Goal: Information Seeking & Learning: Learn about a topic

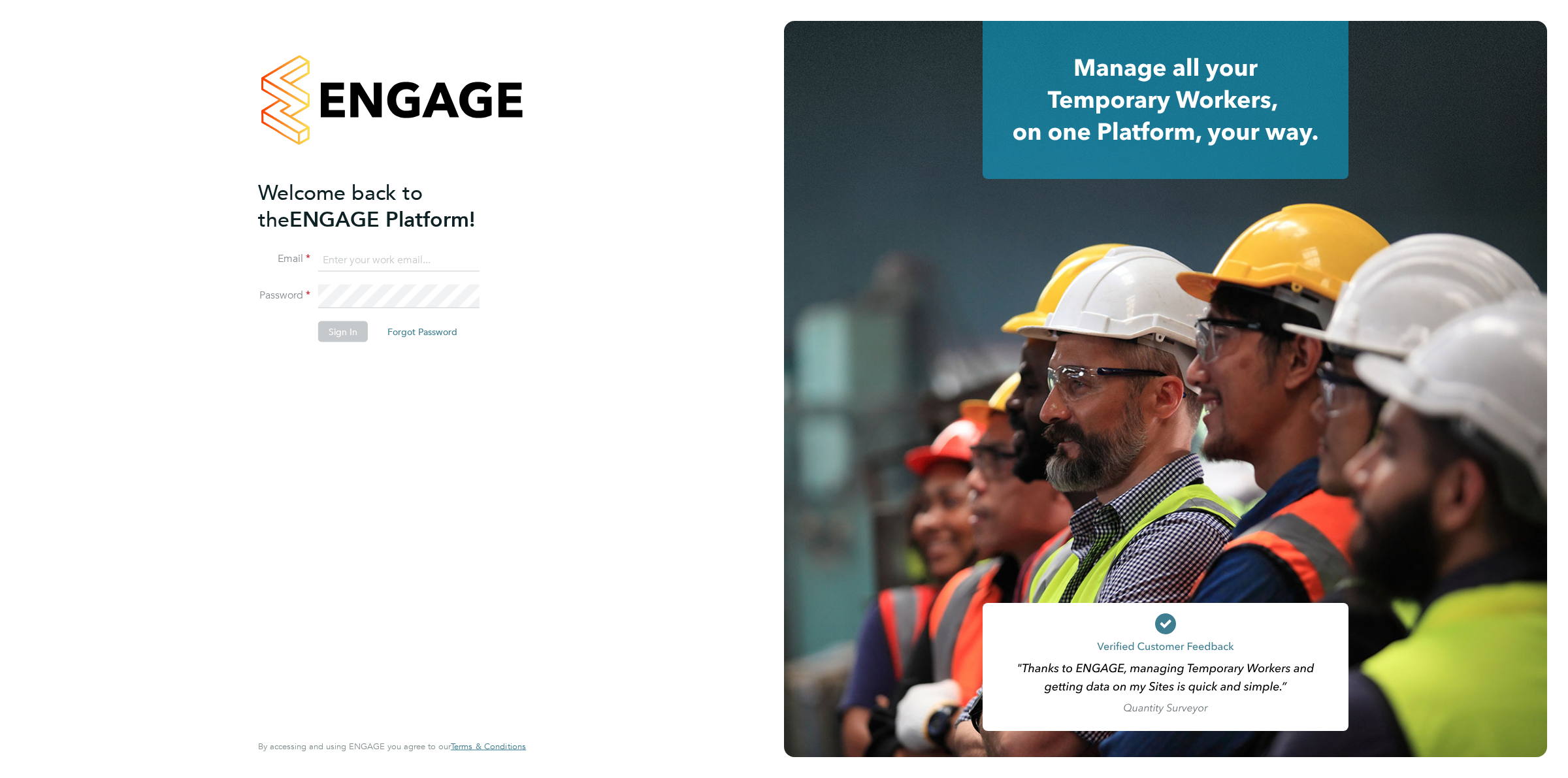
type input "ollie.dart@novaeducation.net"
click at [347, 325] on button "Sign In" at bounding box center [342, 331] width 50 height 20
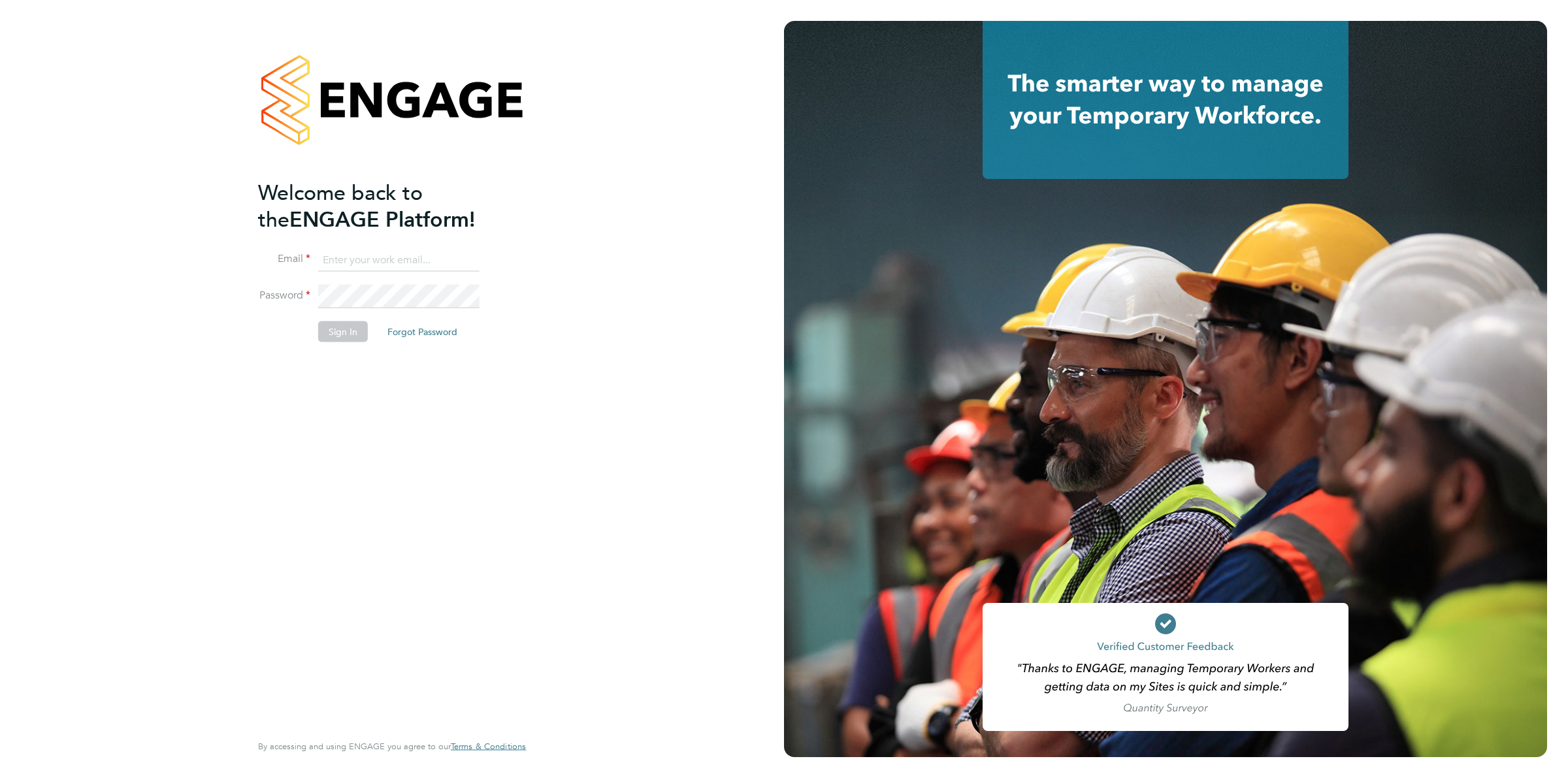
type input "ollie.dart@novaeducation.net"
click at [335, 335] on button "Sign In" at bounding box center [342, 331] width 50 height 20
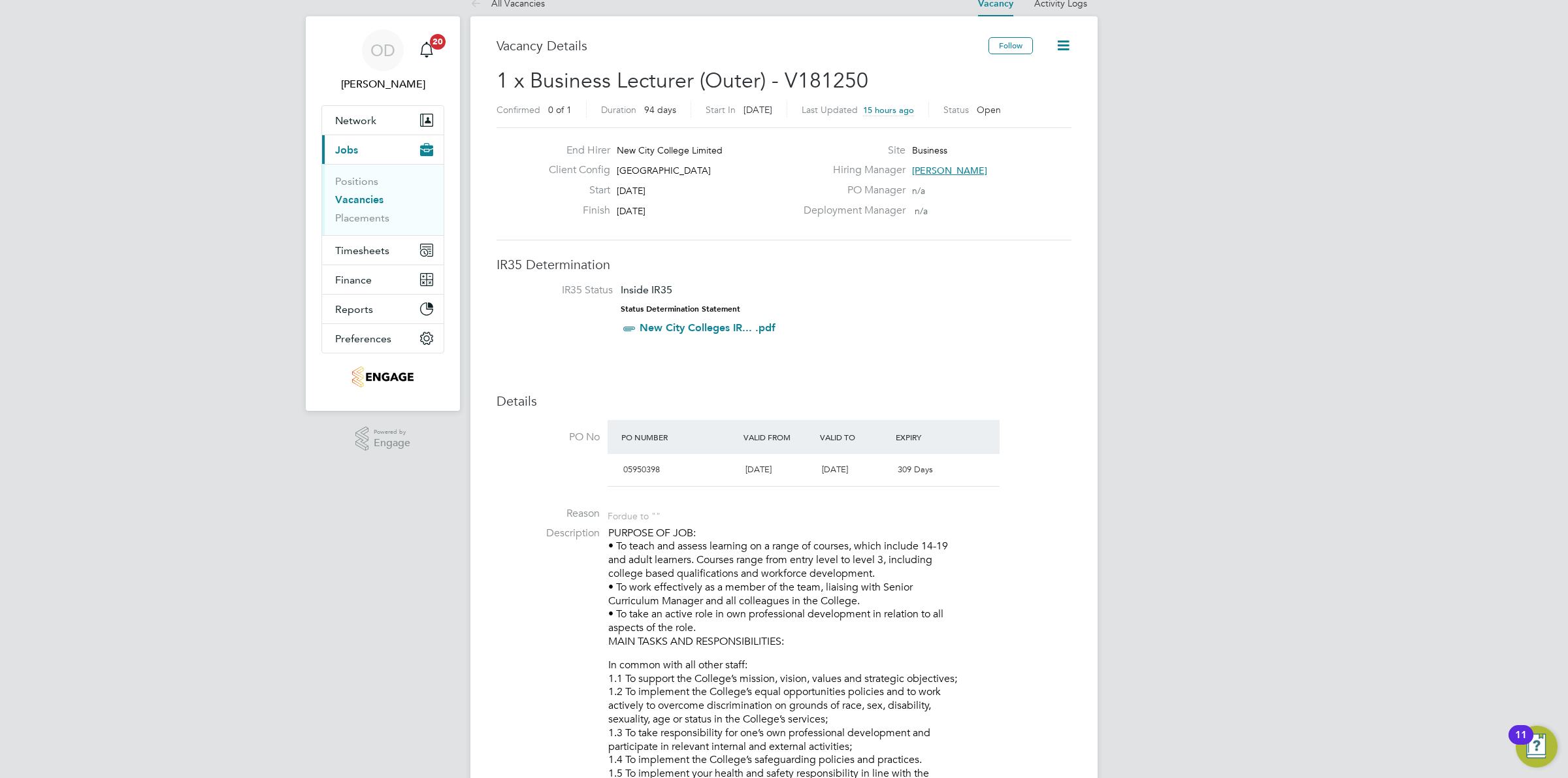
click at [371, 196] on link "Vacancies" at bounding box center [359, 199] width 49 height 13
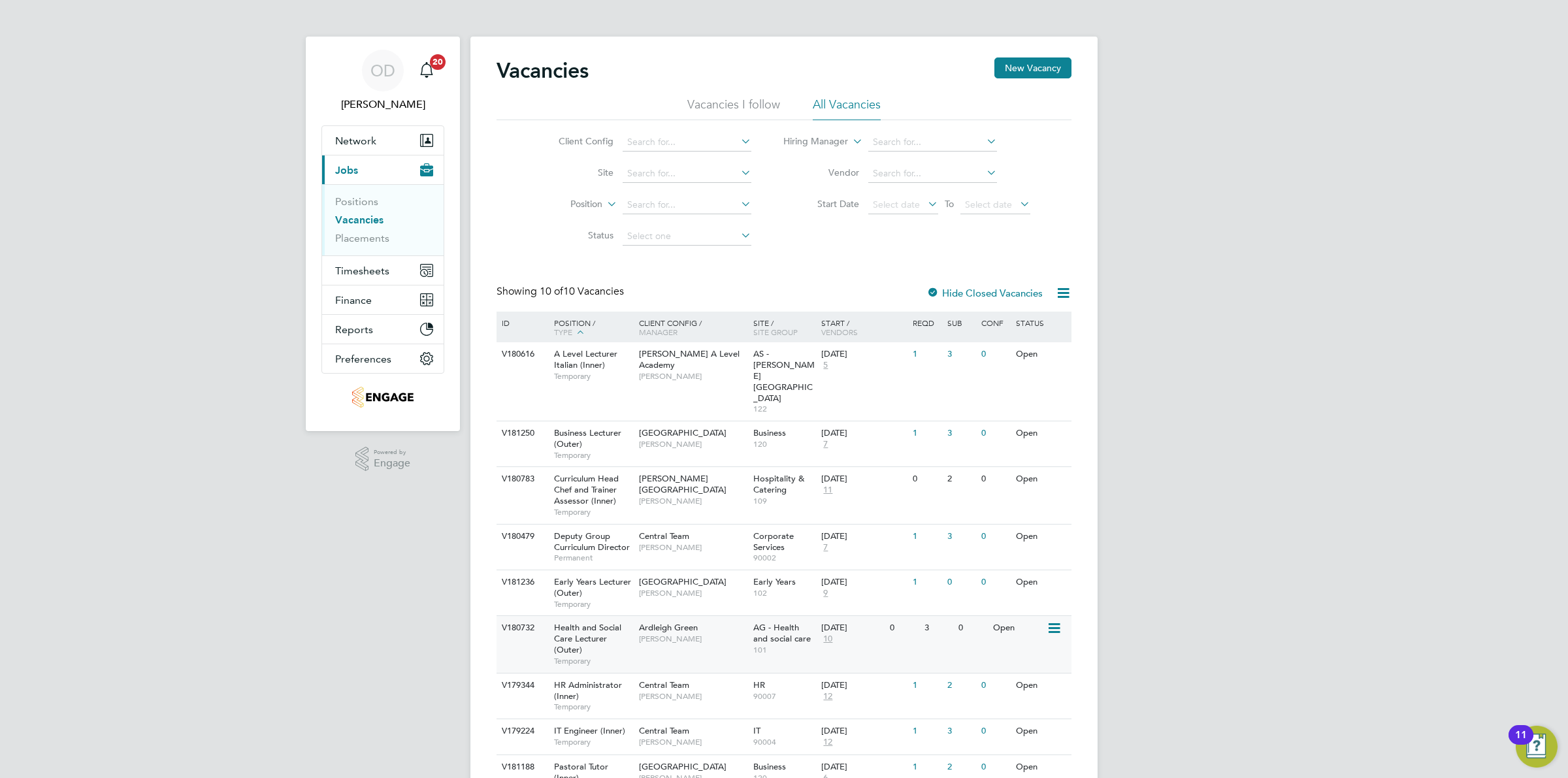
click at [722, 616] on div "Ardleigh Green Roslyn O'Garro" at bounding box center [693, 633] width 114 height 34
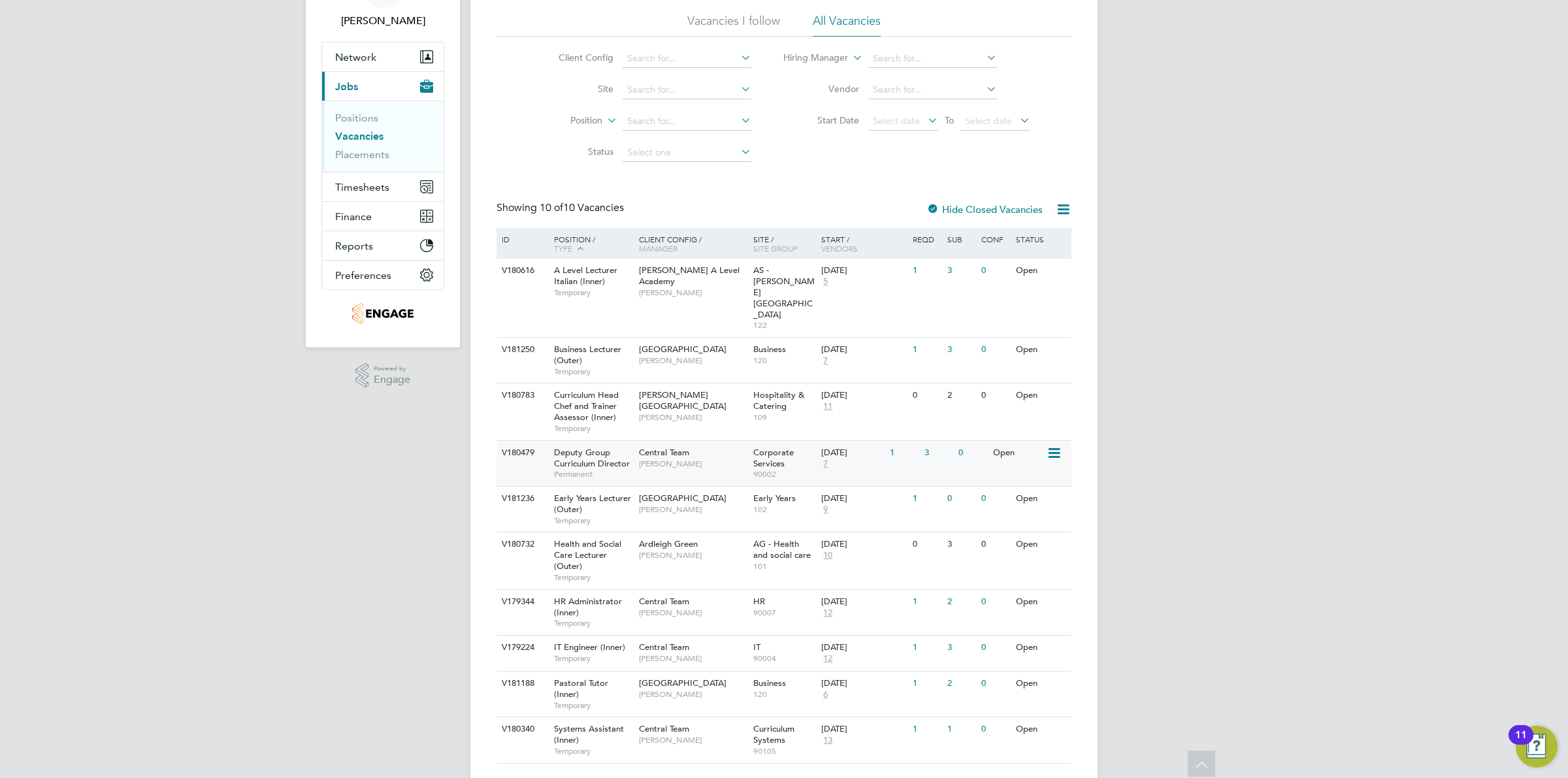
scroll to position [63, 0]
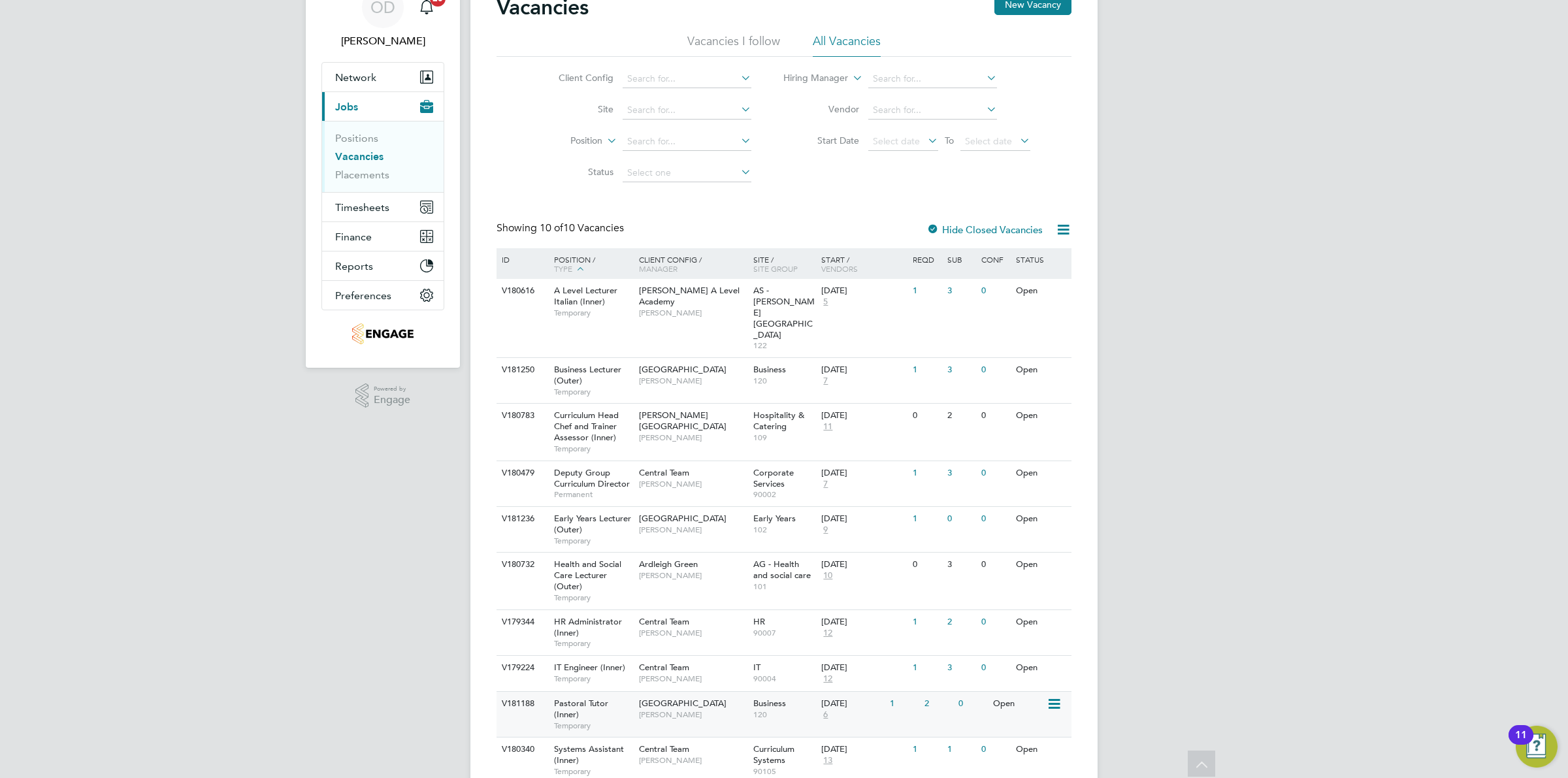
click at [817, 692] on div "Business 120" at bounding box center [784, 709] width 68 height 34
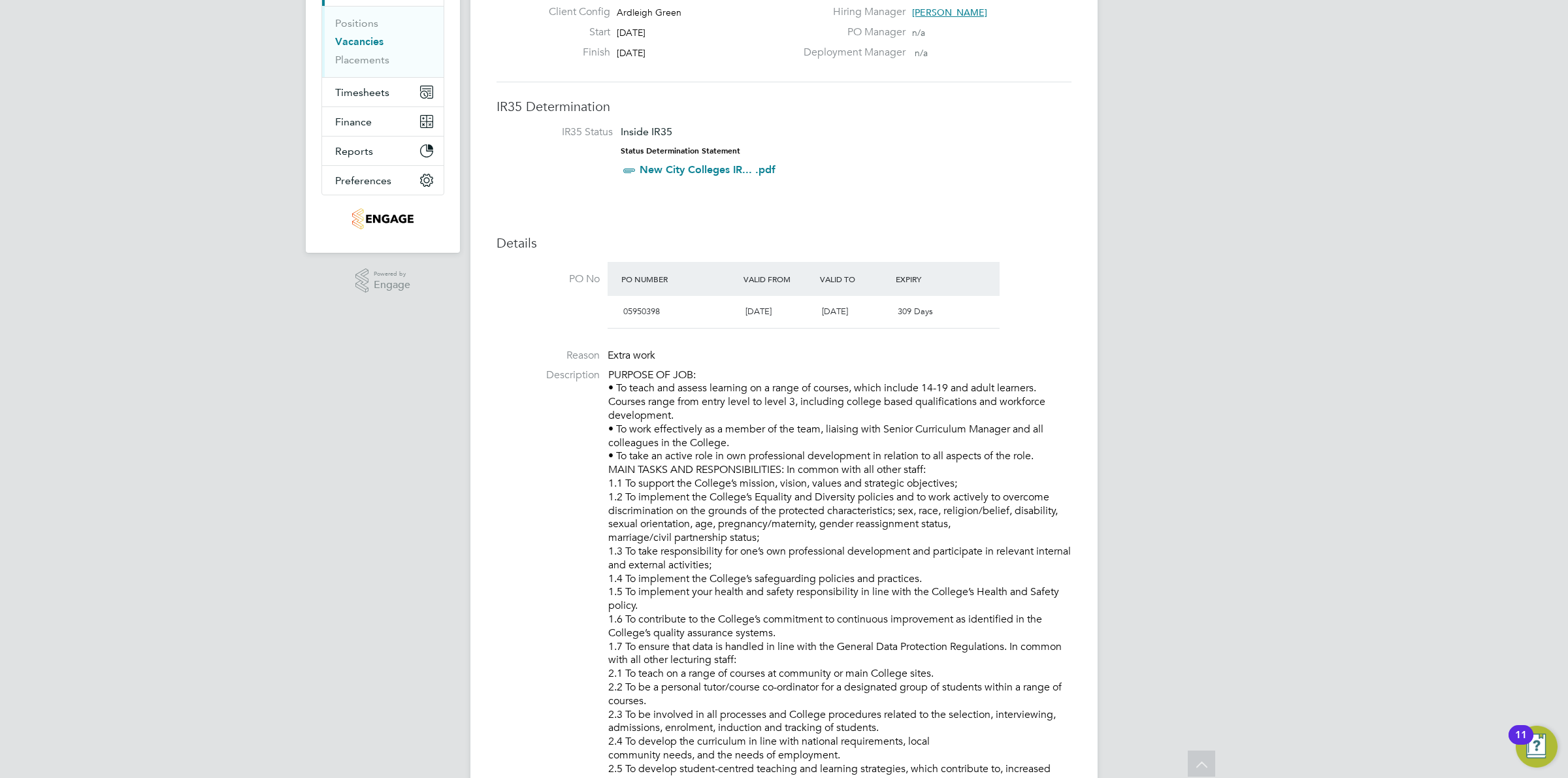
scroll to position [57, 0]
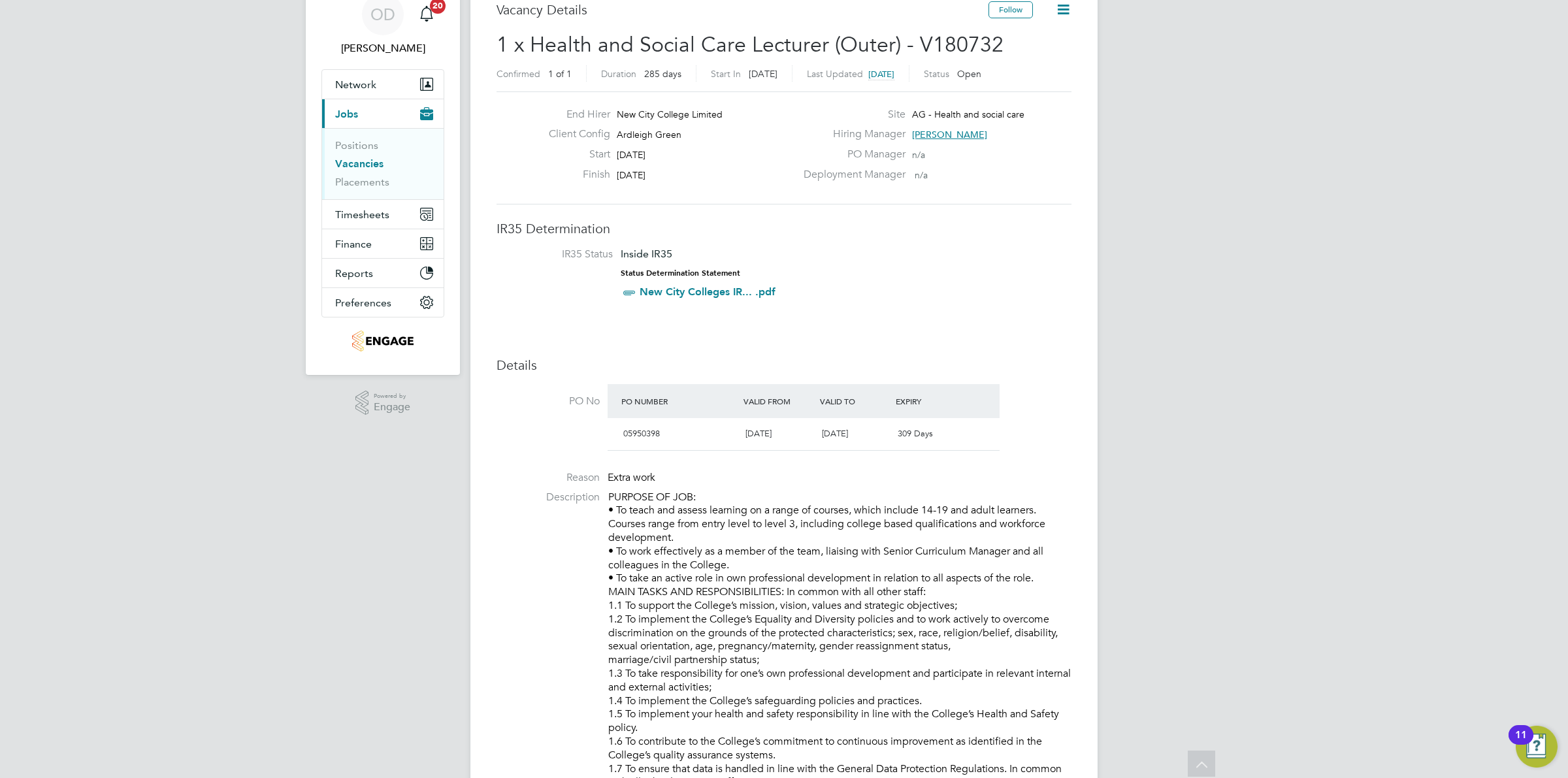
click at [361, 165] on link "Vacancies" at bounding box center [359, 163] width 49 height 13
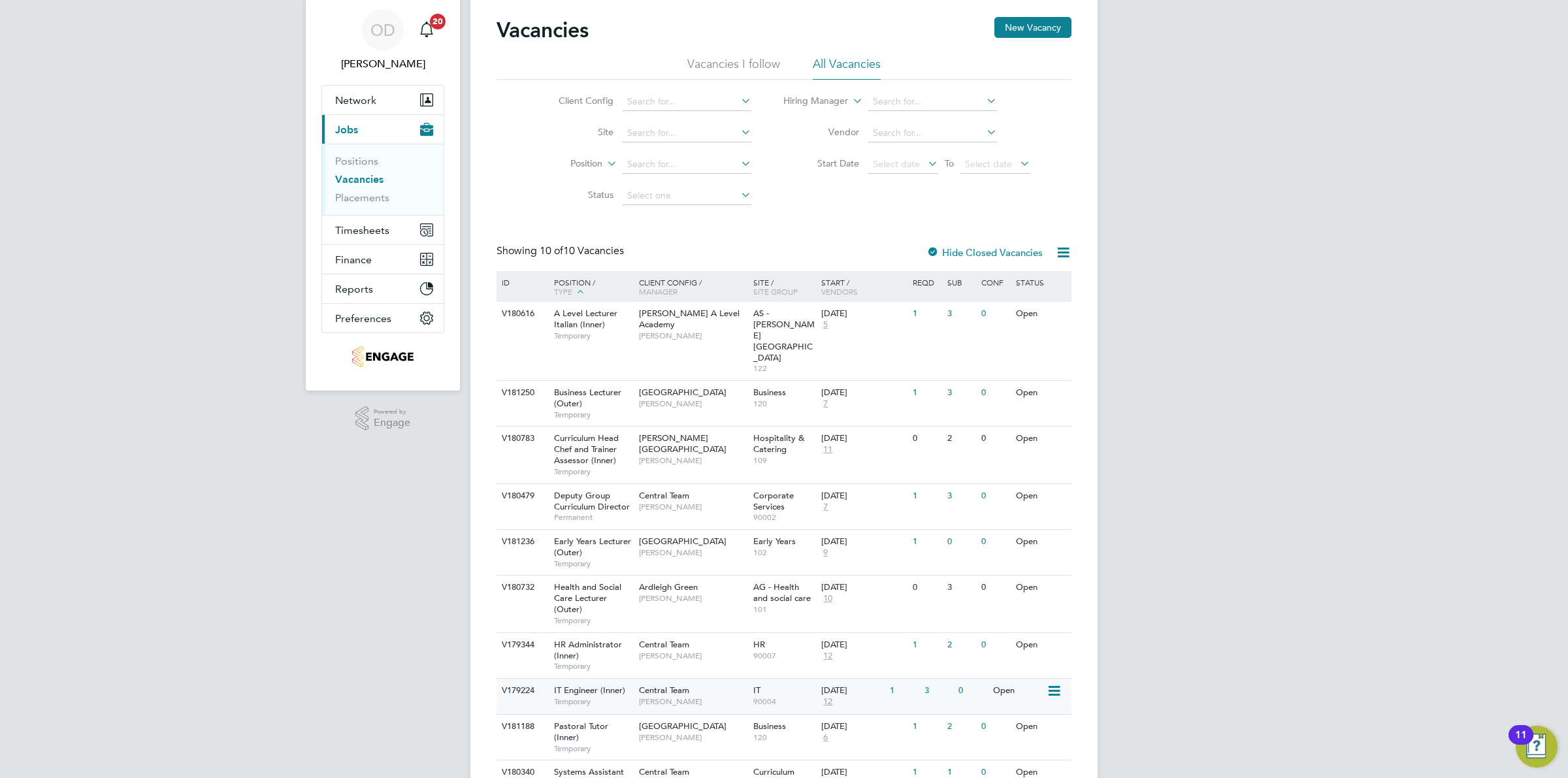
scroll to position [61, 0]
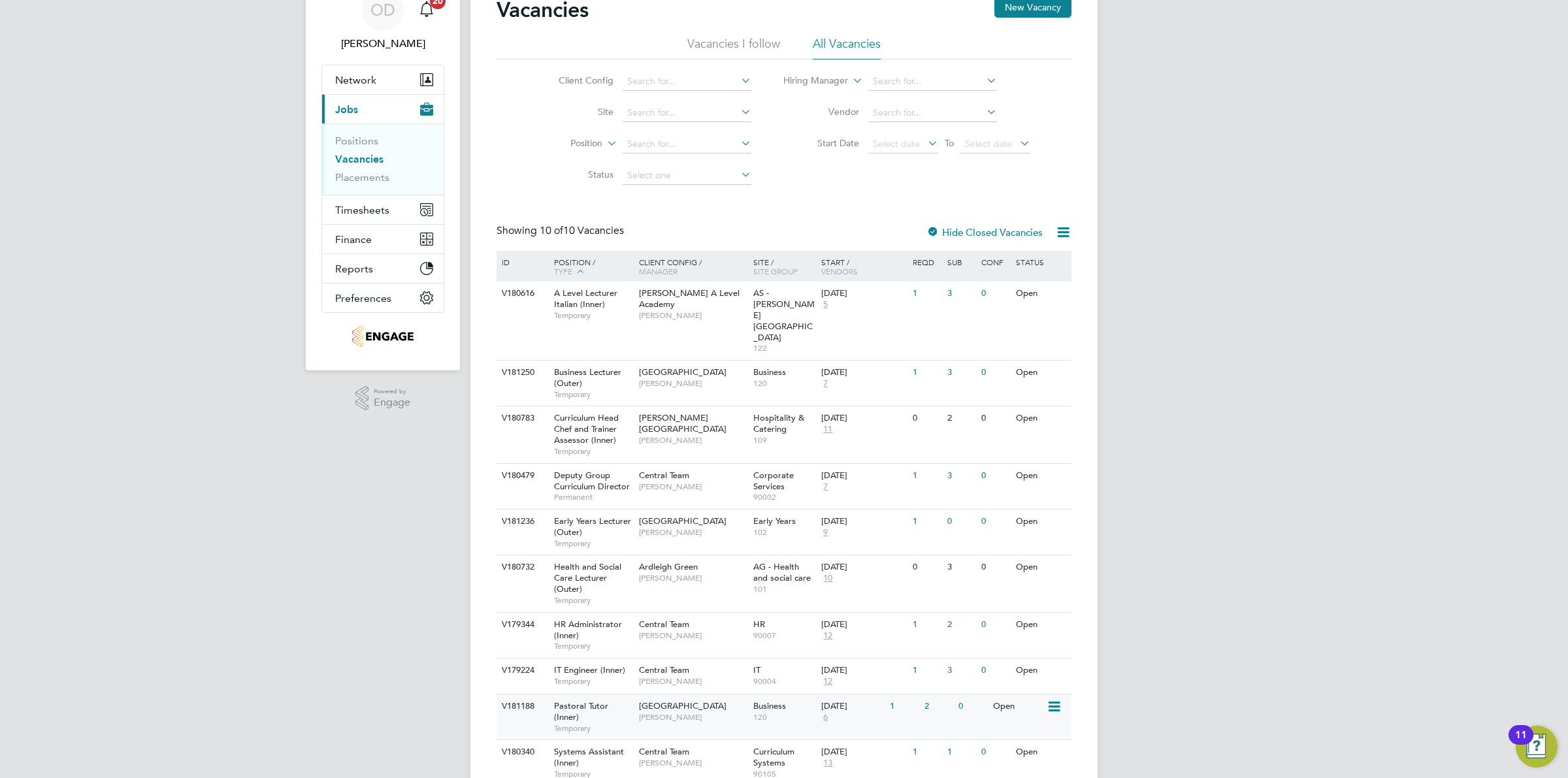
click at [739, 695] on div "Tower Hamlets Campus Emma Wood" at bounding box center [693, 712] width 114 height 34
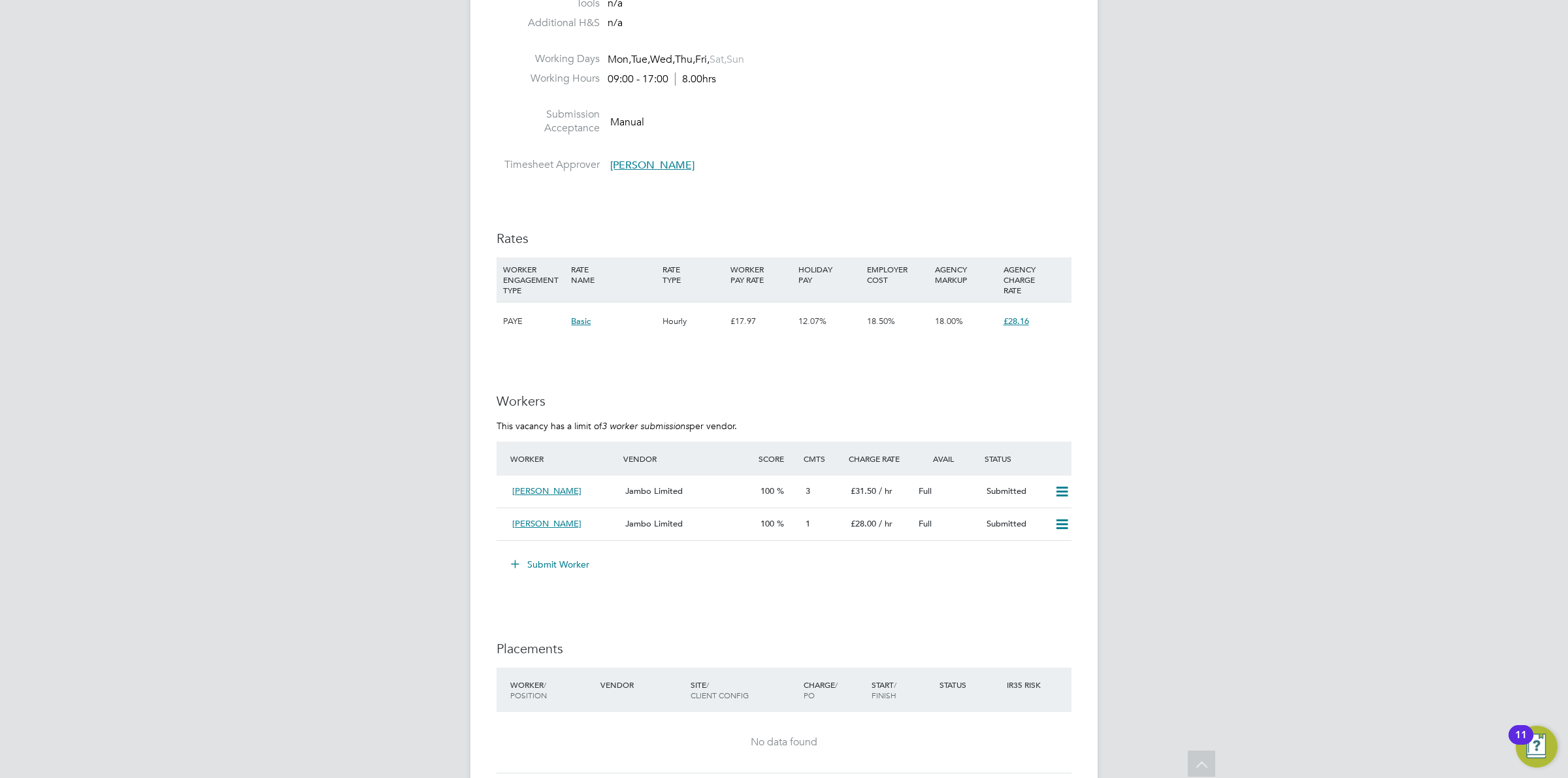
scroll to position [2185, 0]
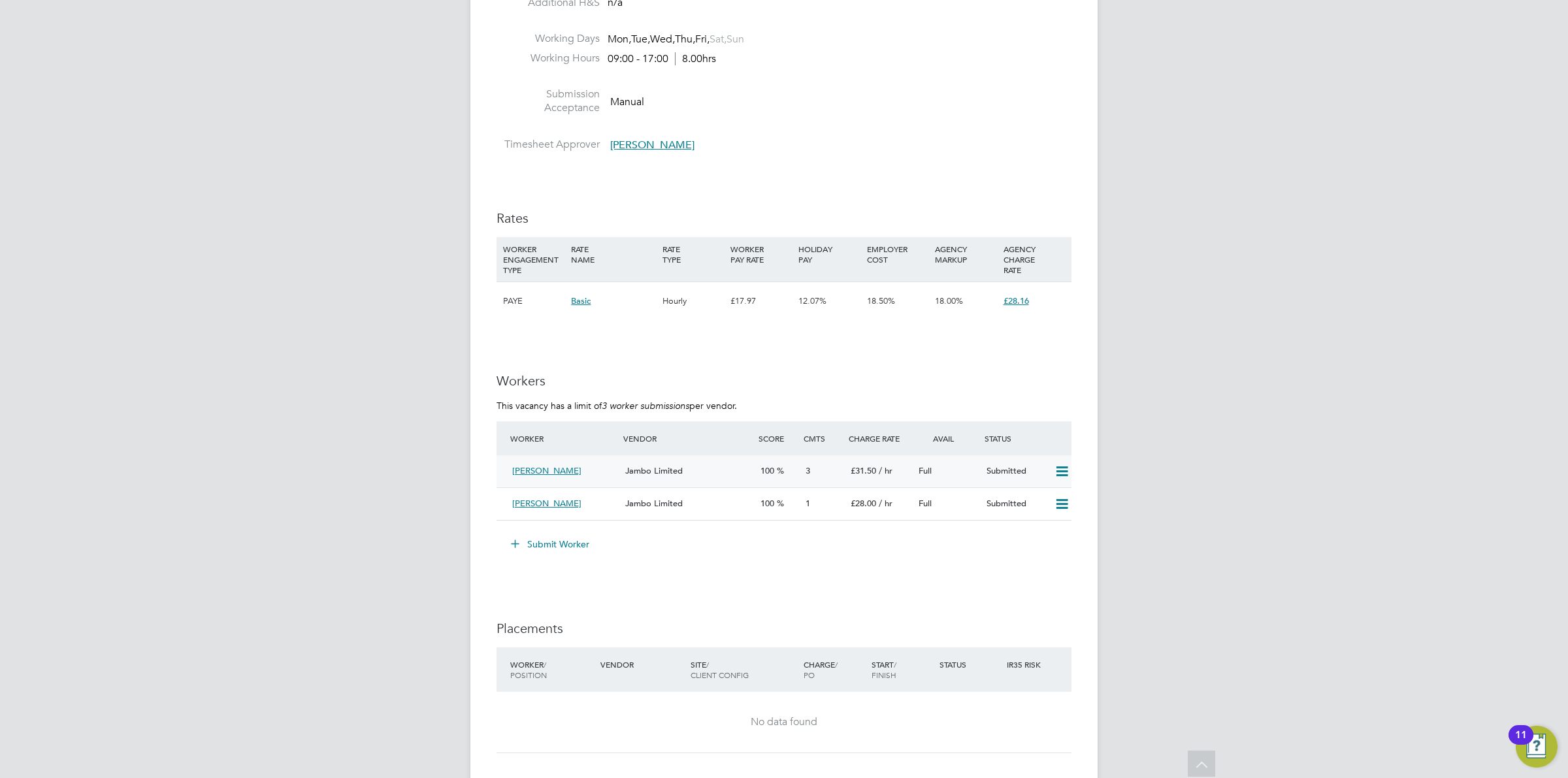
click at [892, 468] on span "/ hr" at bounding box center [886, 471] width 14 height 11
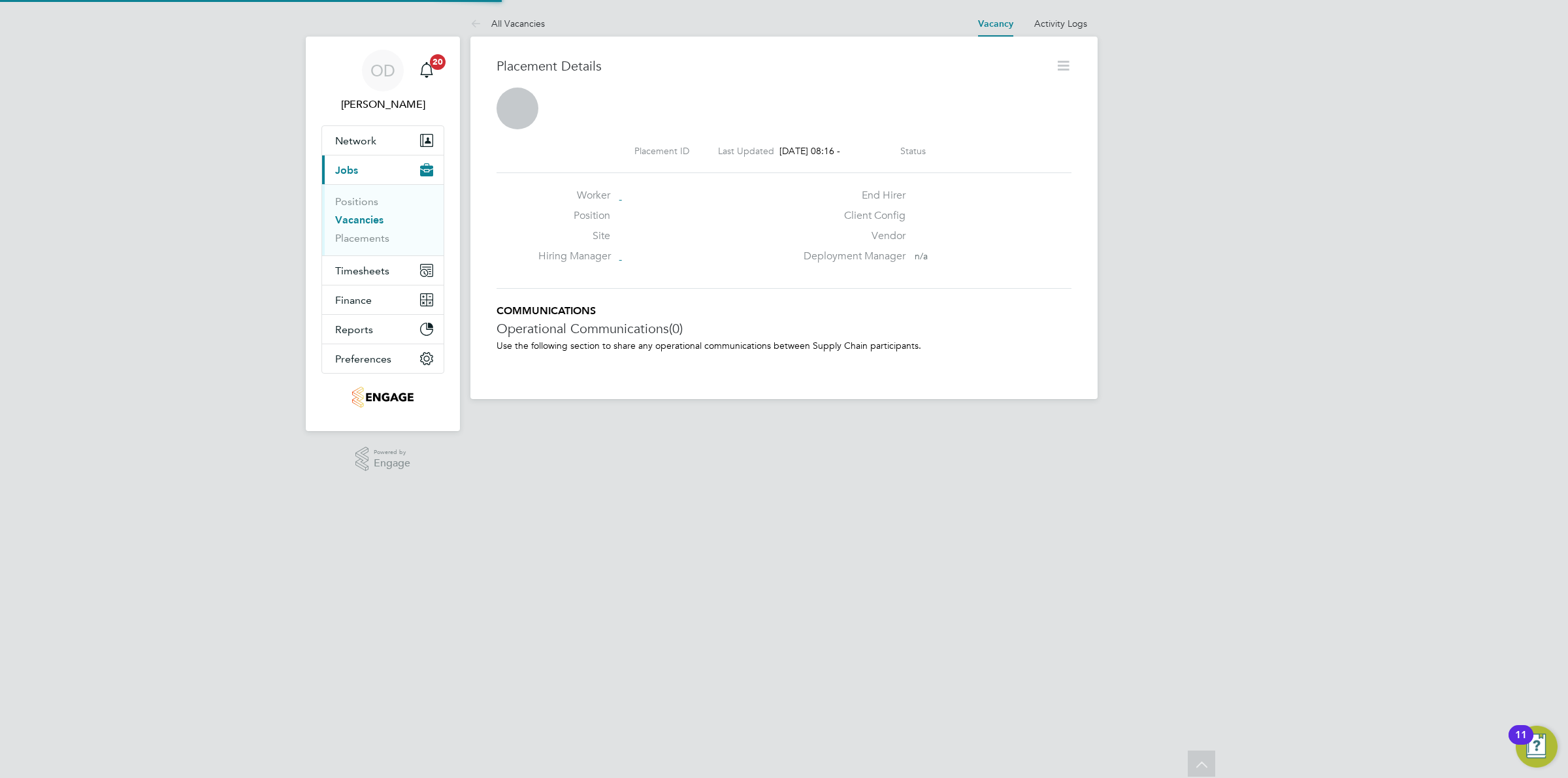
scroll to position [20, 258]
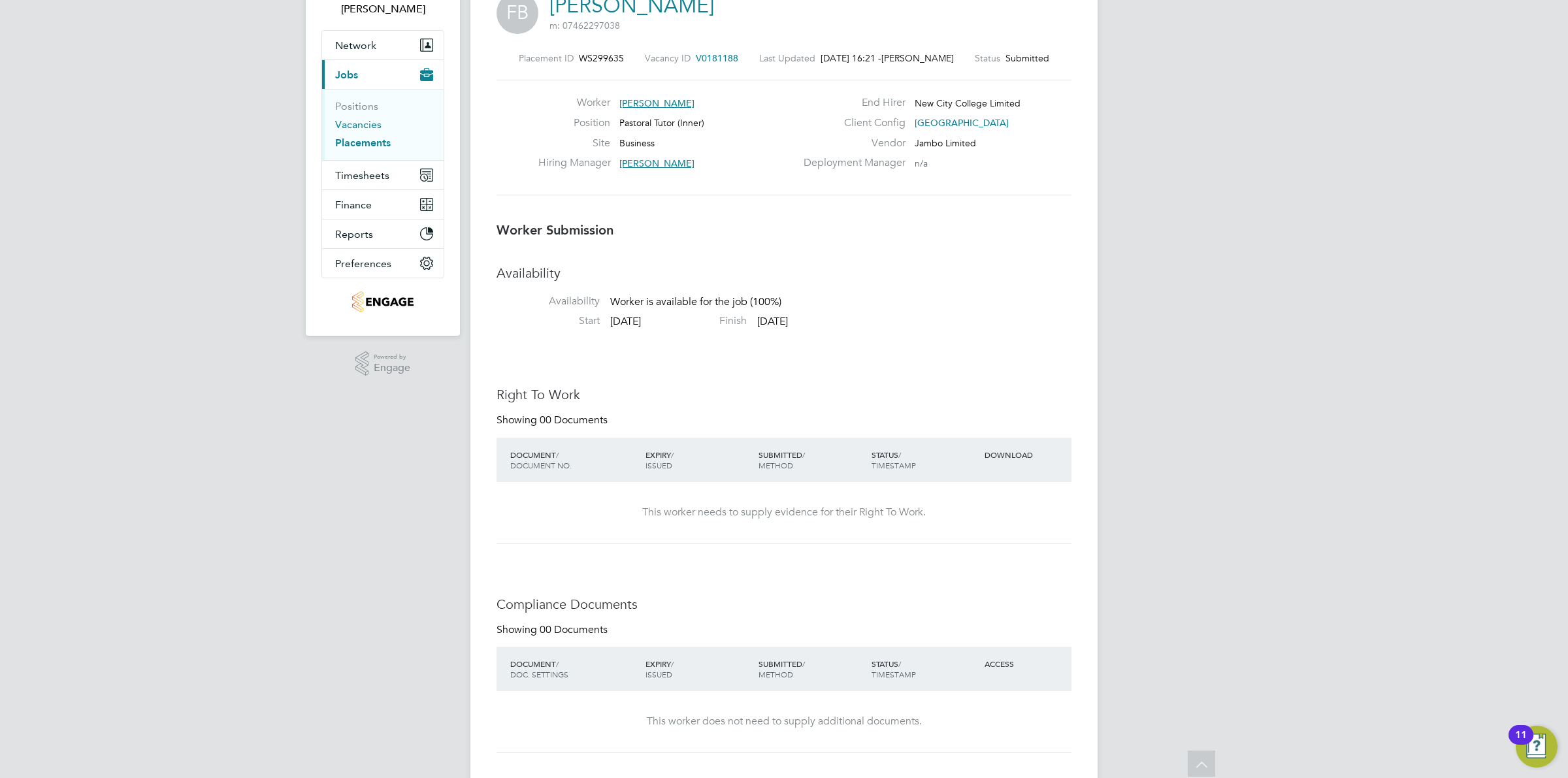
click at [353, 118] on link "Vacancies" at bounding box center [358, 124] width 47 height 13
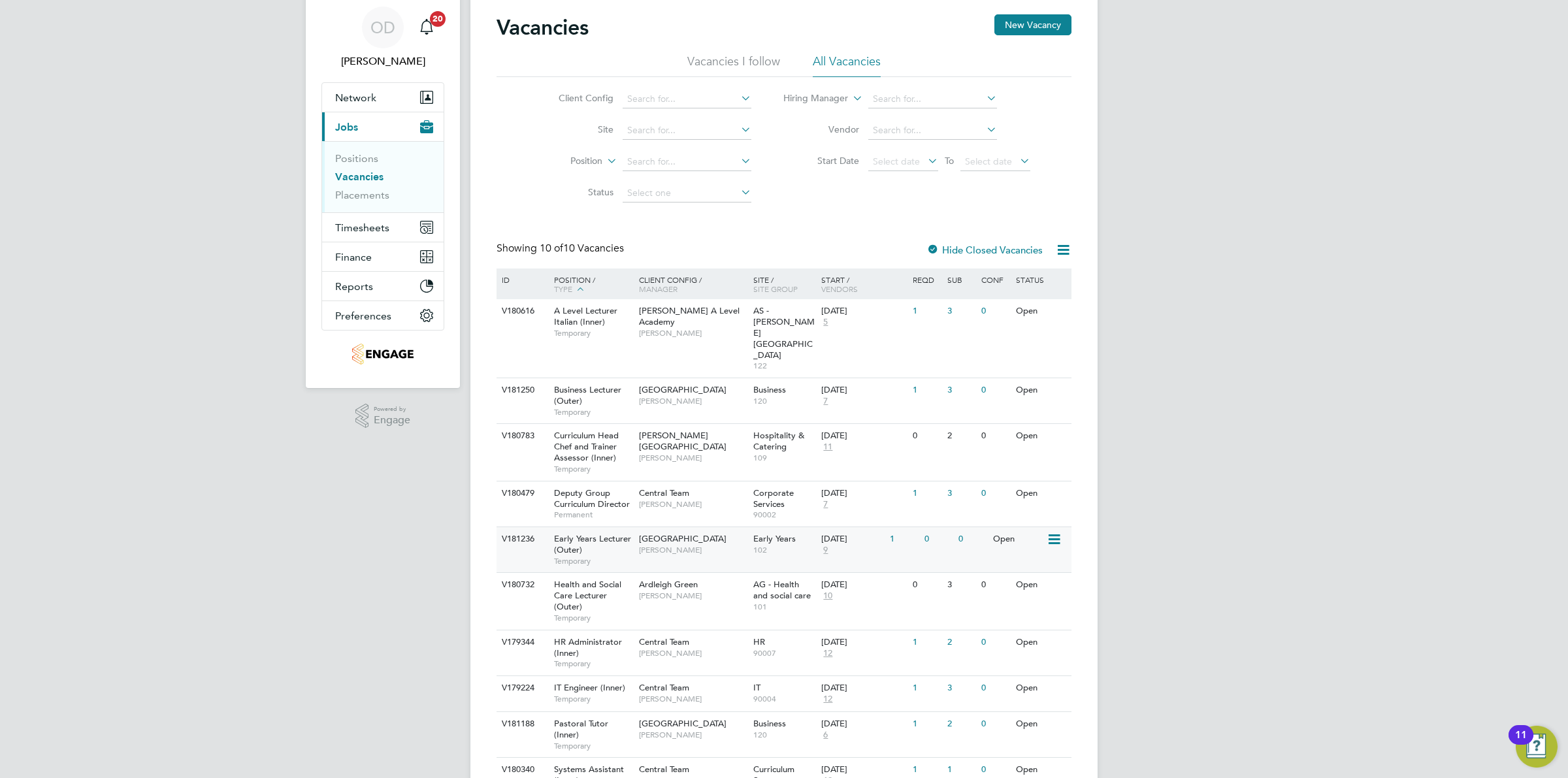
scroll to position [84, 0]
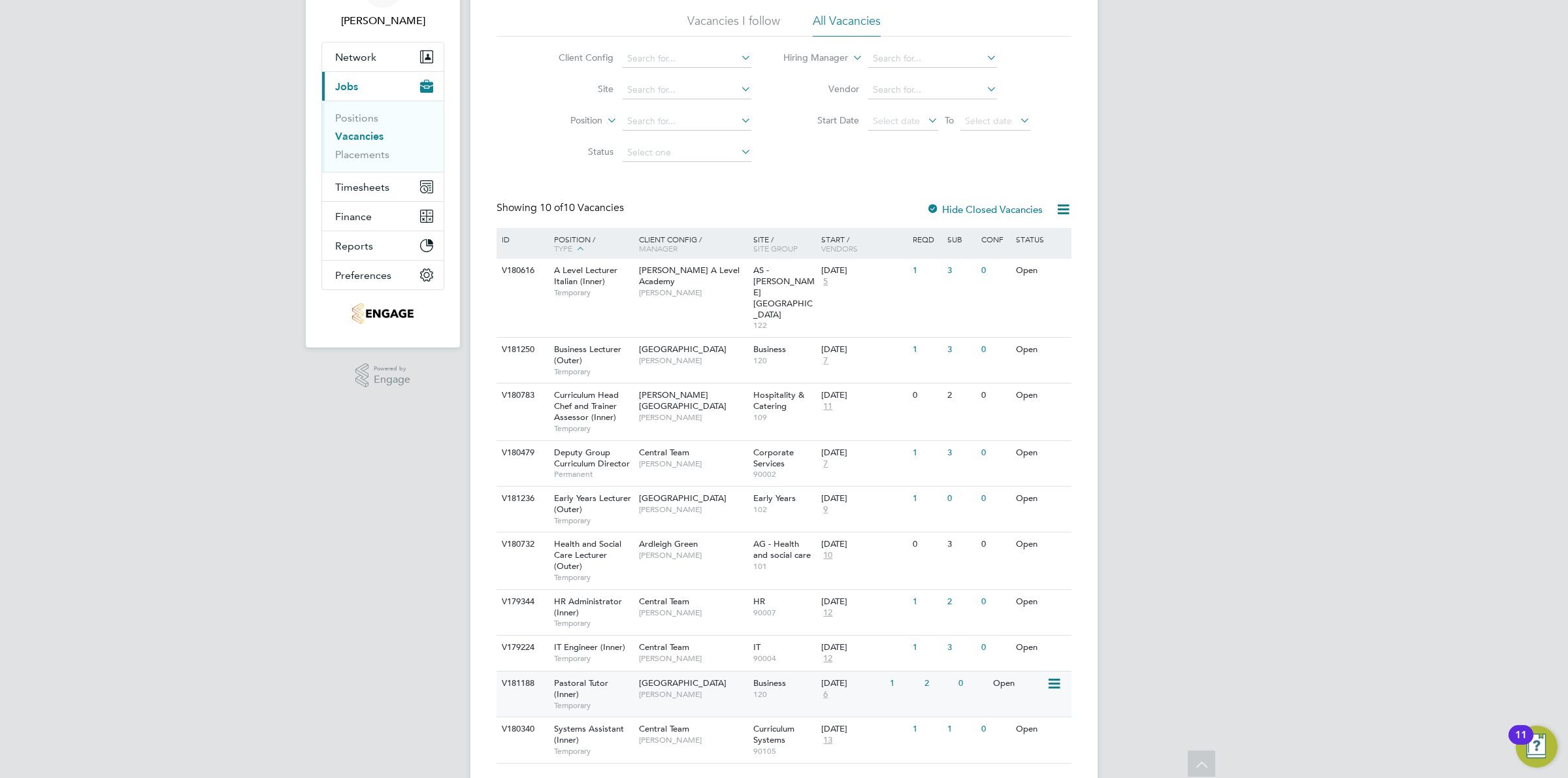
click at [877, 678] on div "[DATE]" at bounding box center [853, 683] width 62 height 11
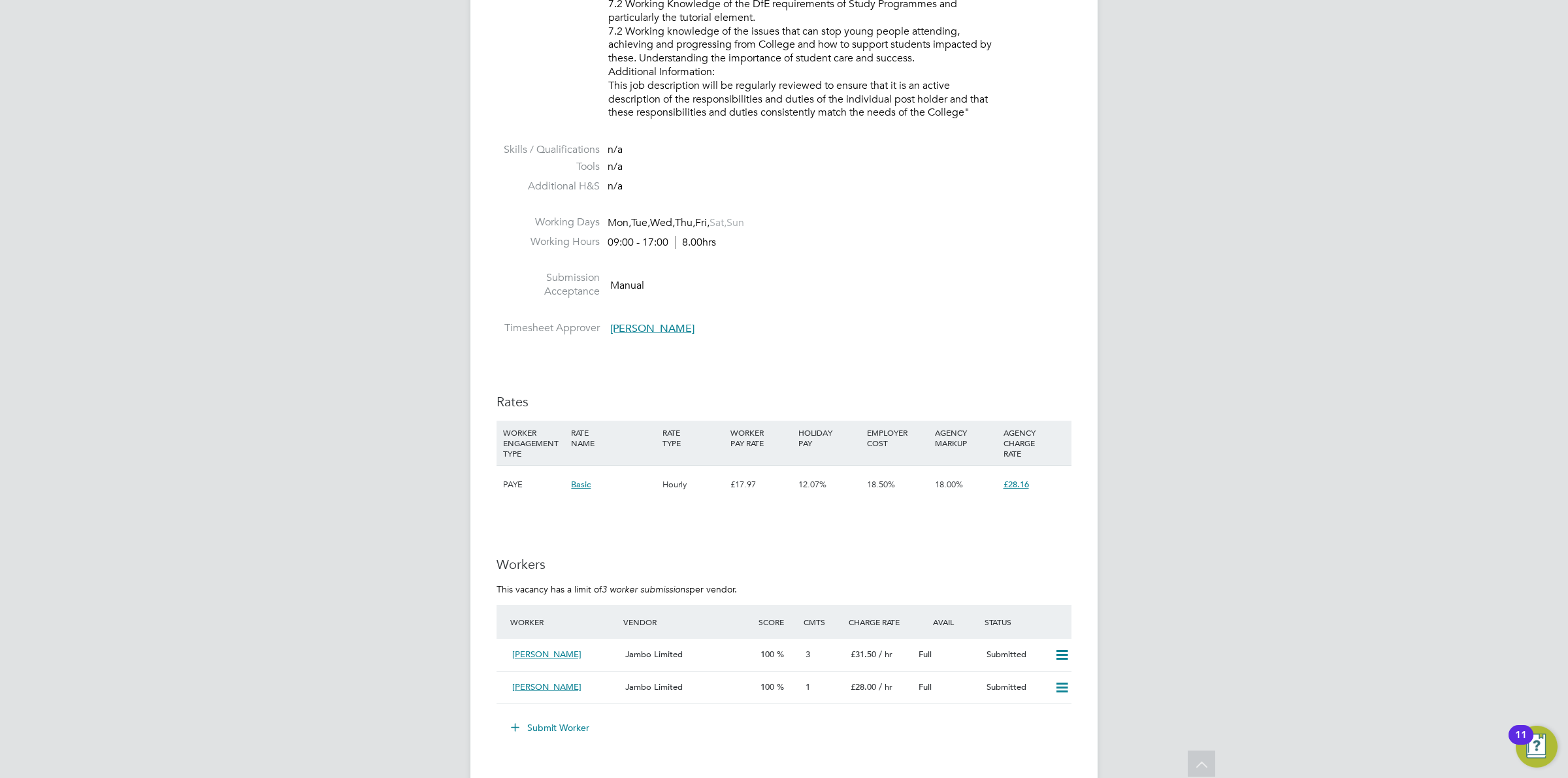
scroll to position [2145, 0]
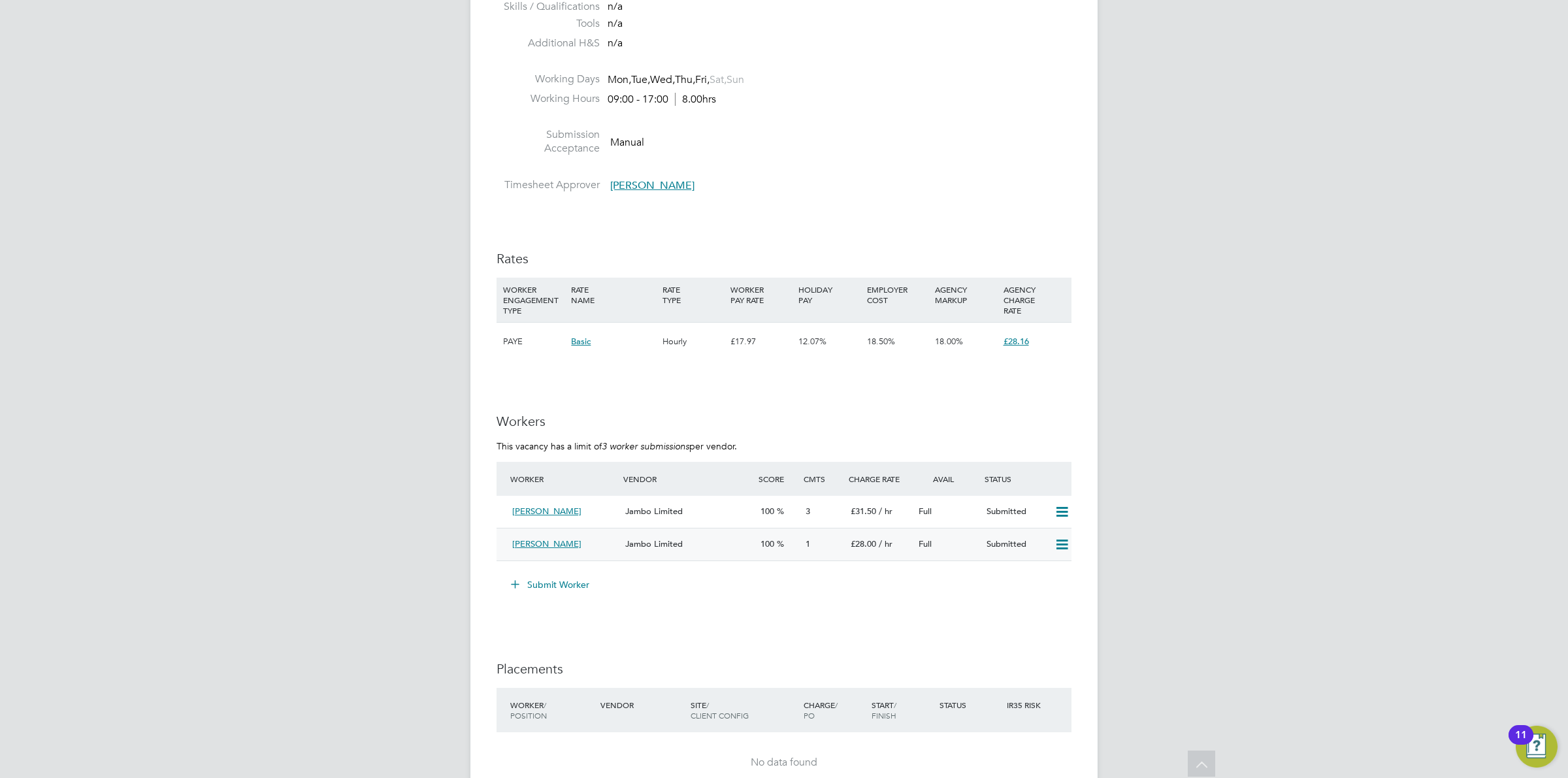
click at [974, 543] on div "Full" at bounding box center [947, 545] width 68 height 21
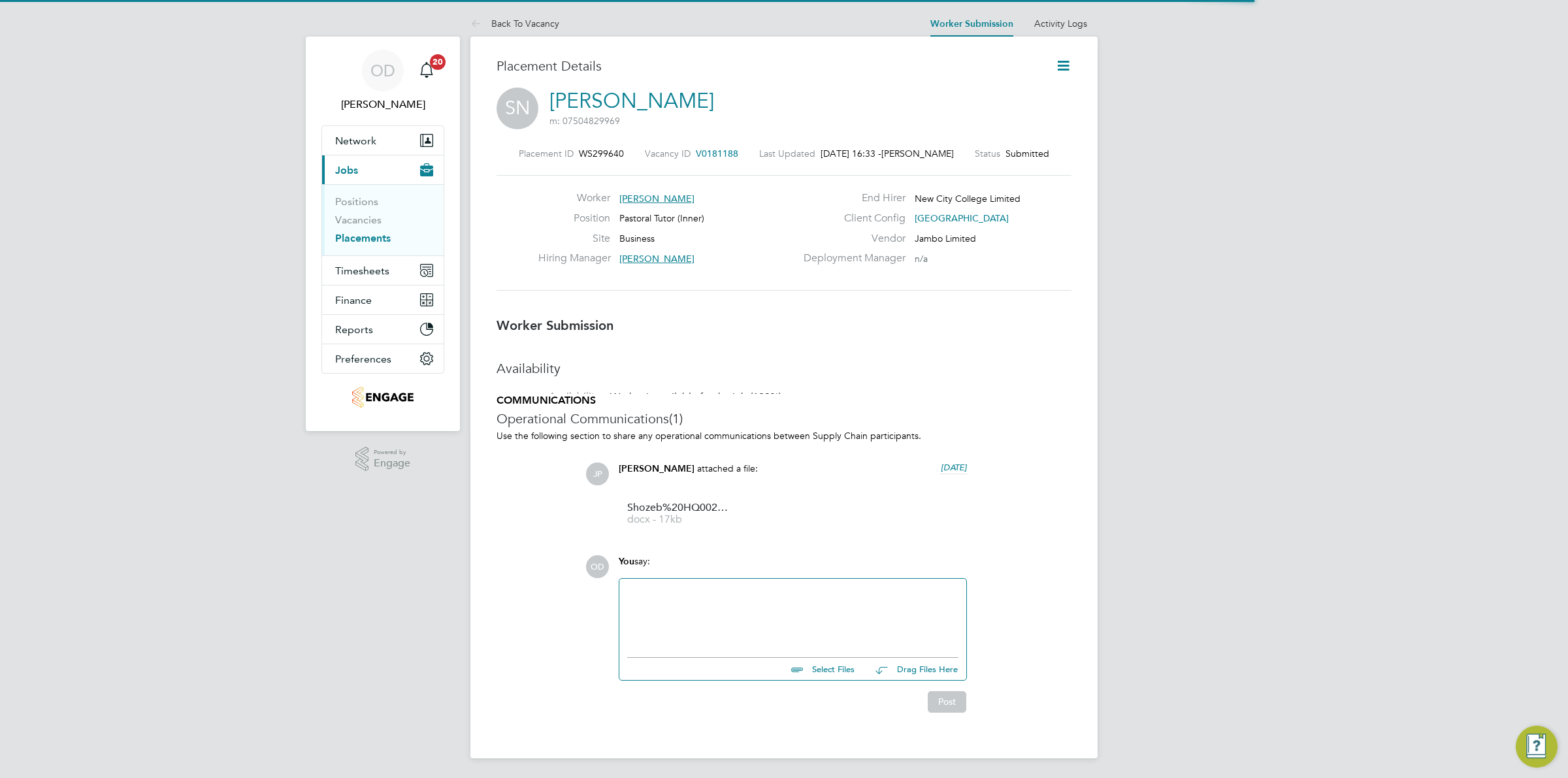
scroll to position [7, 7]
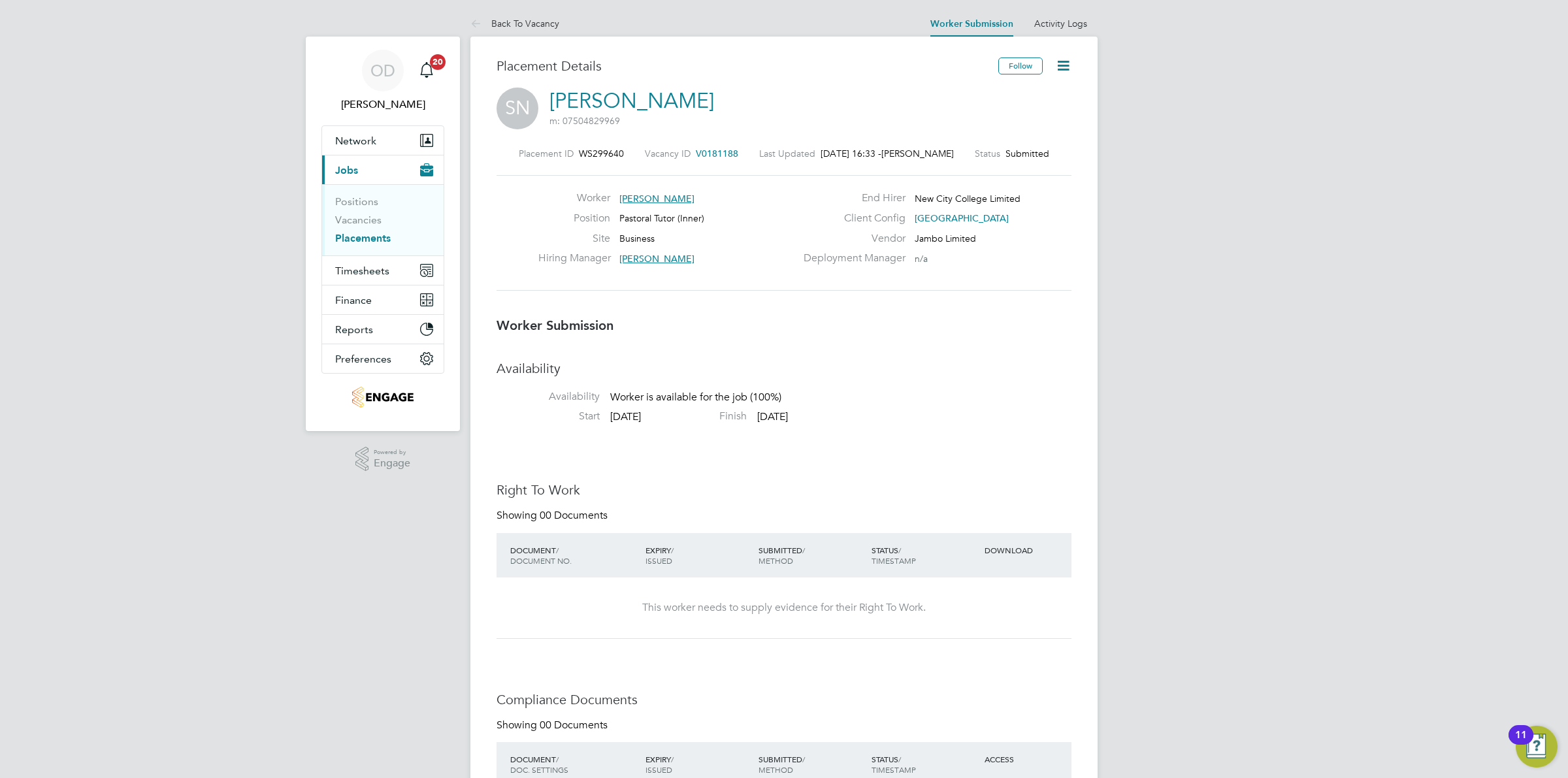
click at [381, 224] on li "Vacancies" at bounding box center [383, 223] width 98 height 19
click at [363, 220] on link "Vacancies" at bounding box center [358, 220] width 47 height 13
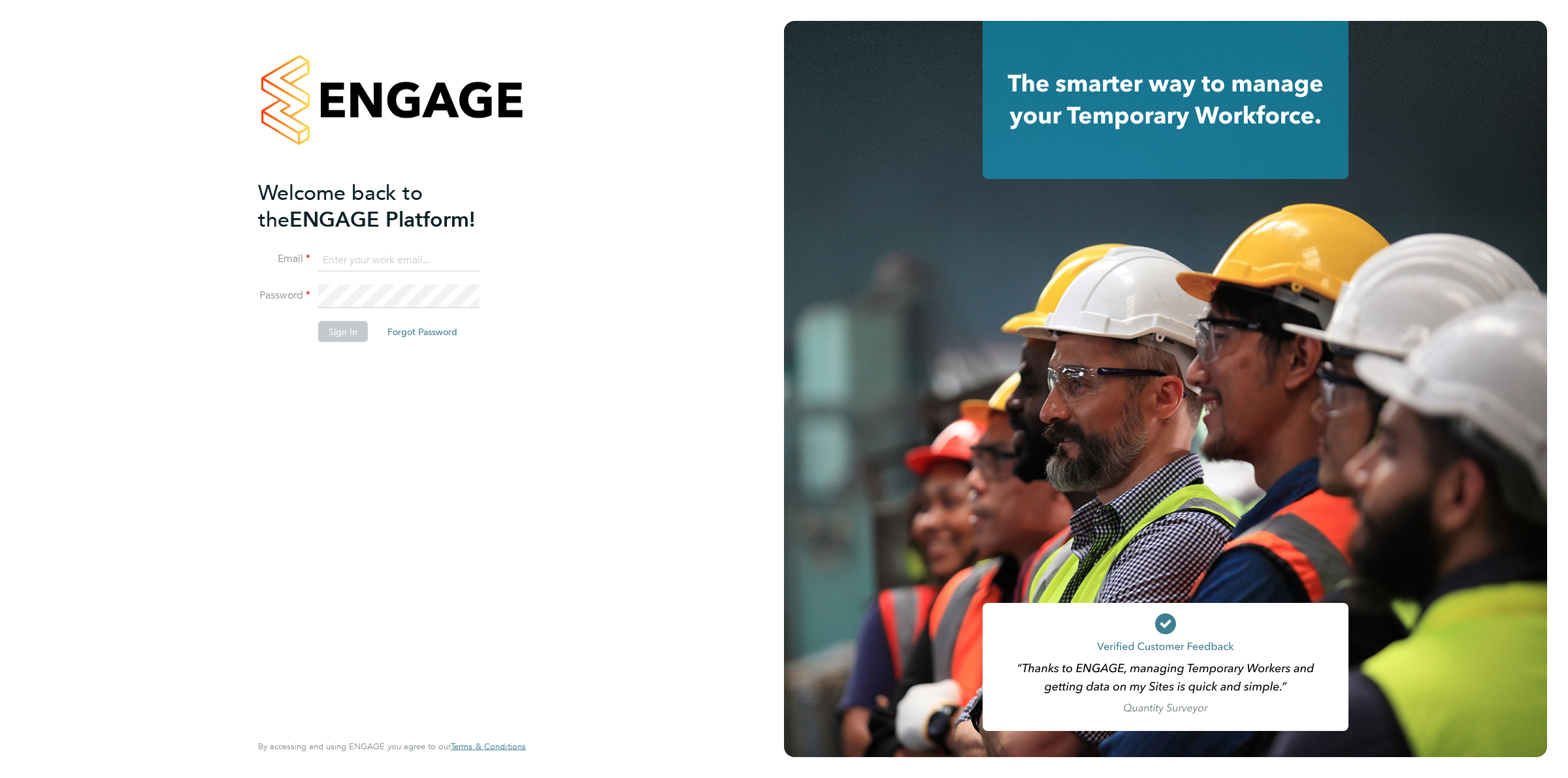
type input "ollie.dart@novaeducation.net"
click at [354, 325] on button "Sign In" at bounding box center [342, 331] width 50 height 20
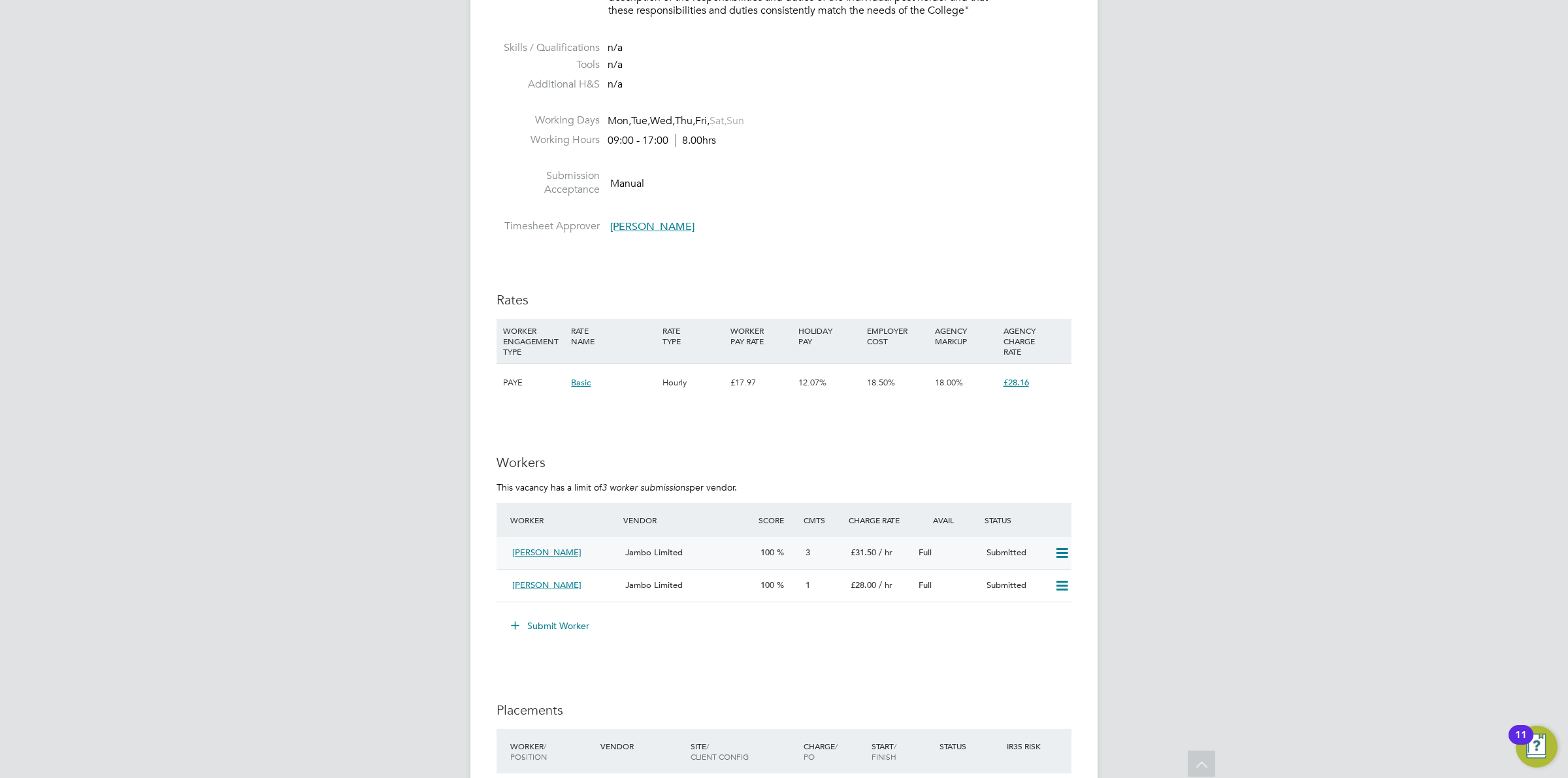
scroll to position [2083, 0]
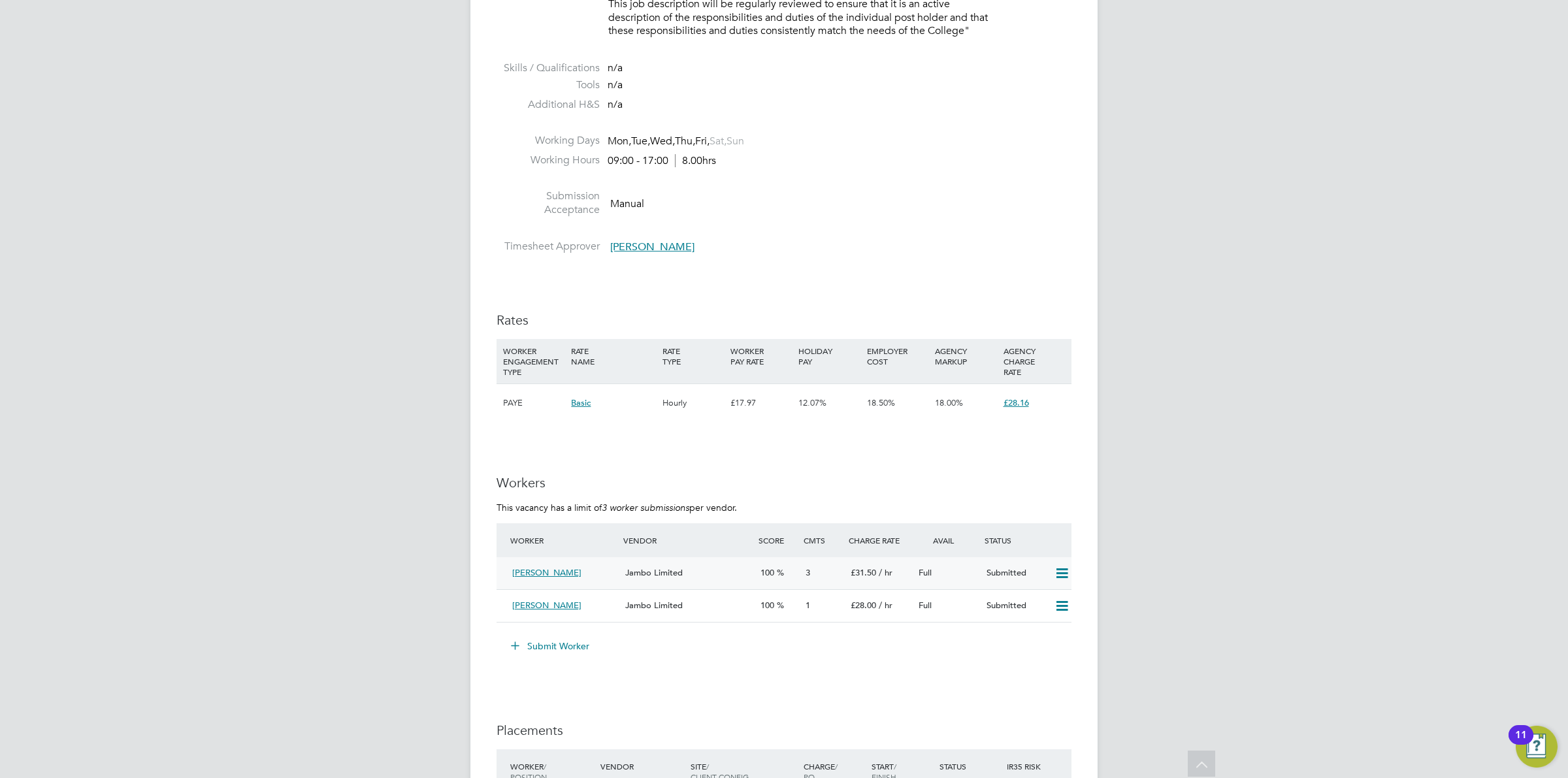
click at [745, 551] on div "Worker Vendor Score Cmts Charge Rate Avail Status Fateha Begum Jambo Limited 10…" at bounding box center [784, 573] width 575 height 100
click at [792, 604] on div "100" at bounding box center [778, 606] width 45 height 21
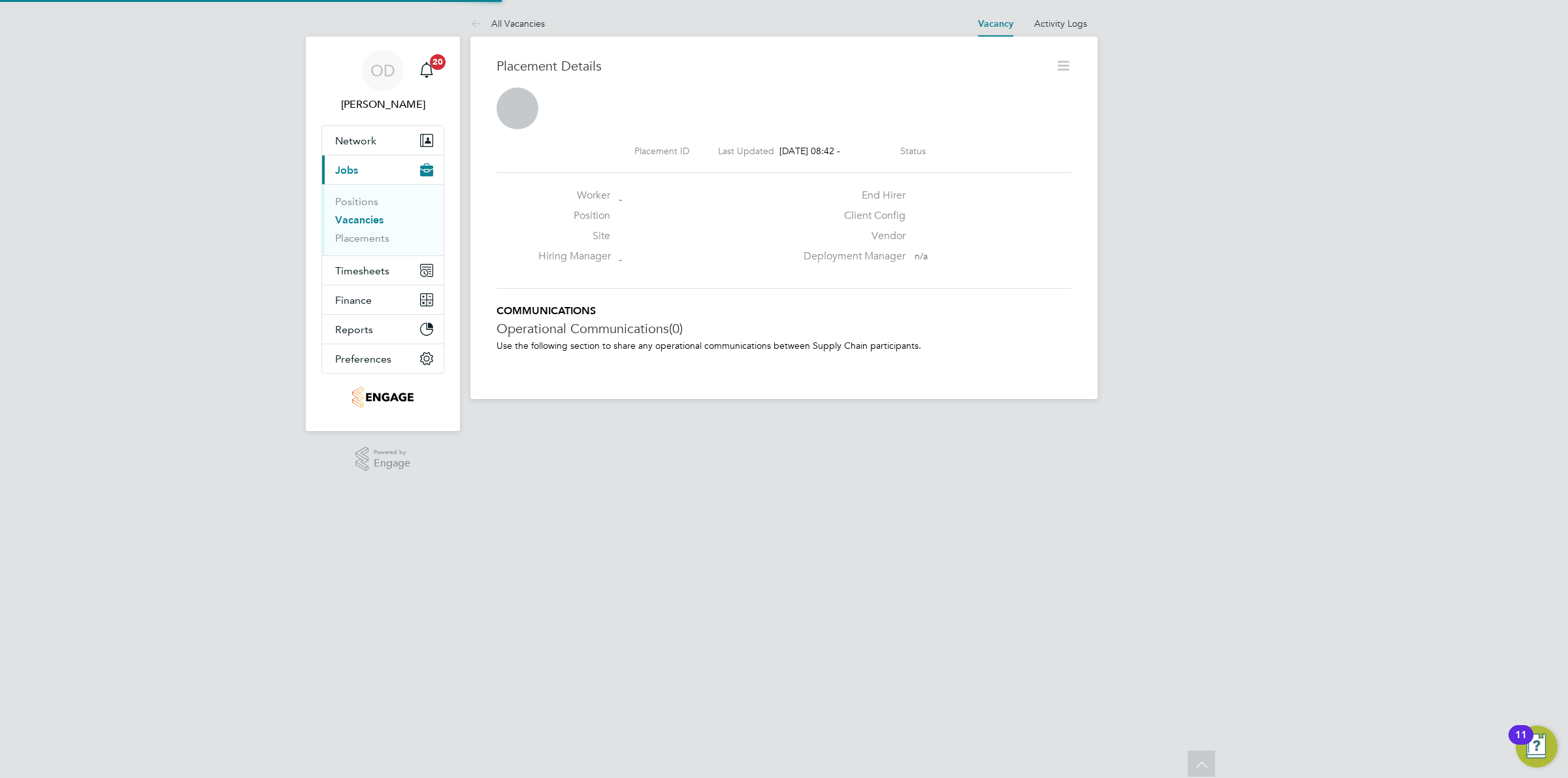
scroll to position [20, 258]
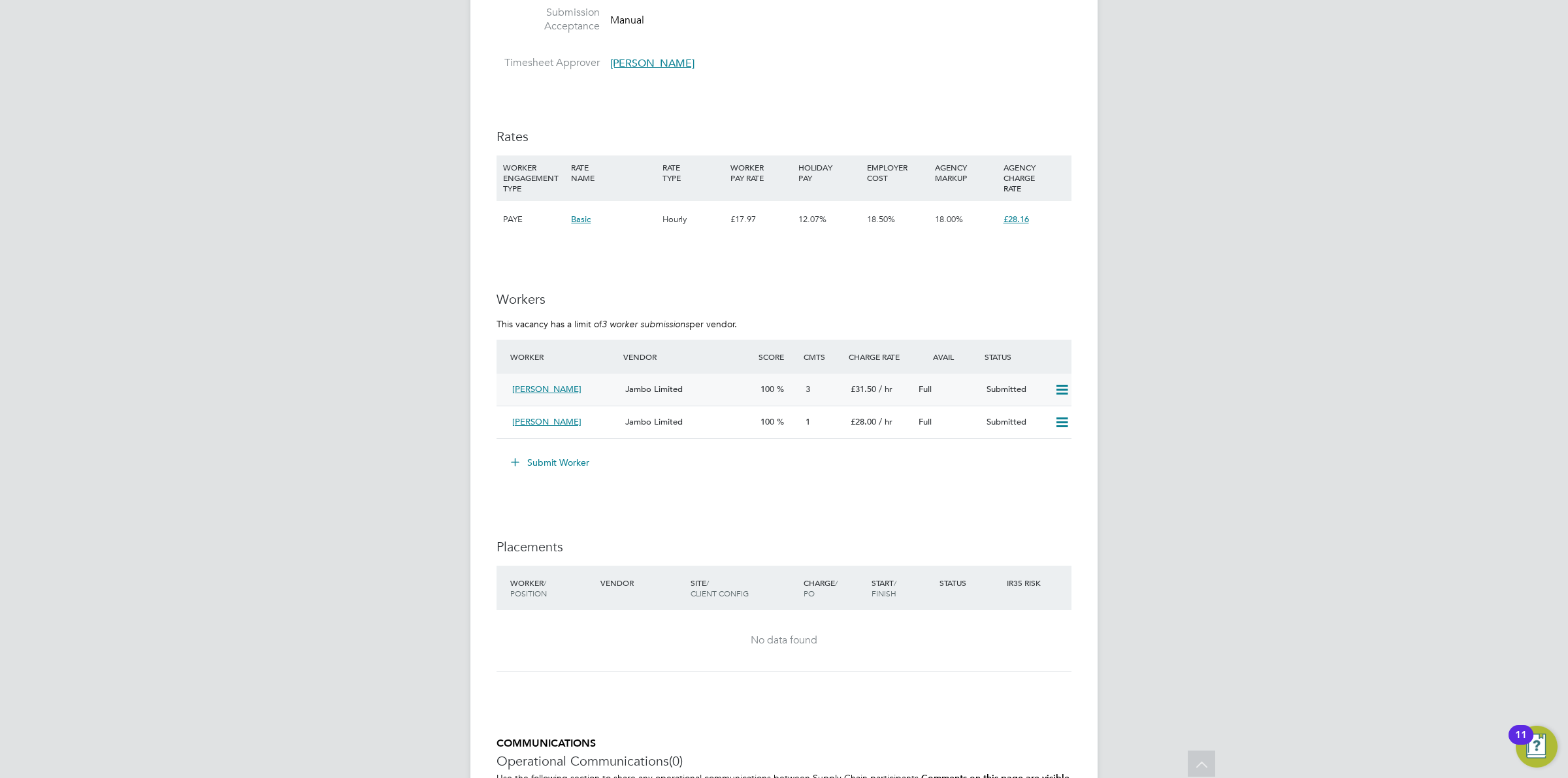
click at [690, 389] on div "Jambo Limited" at bounding box center [687, 389] width 136 height 21
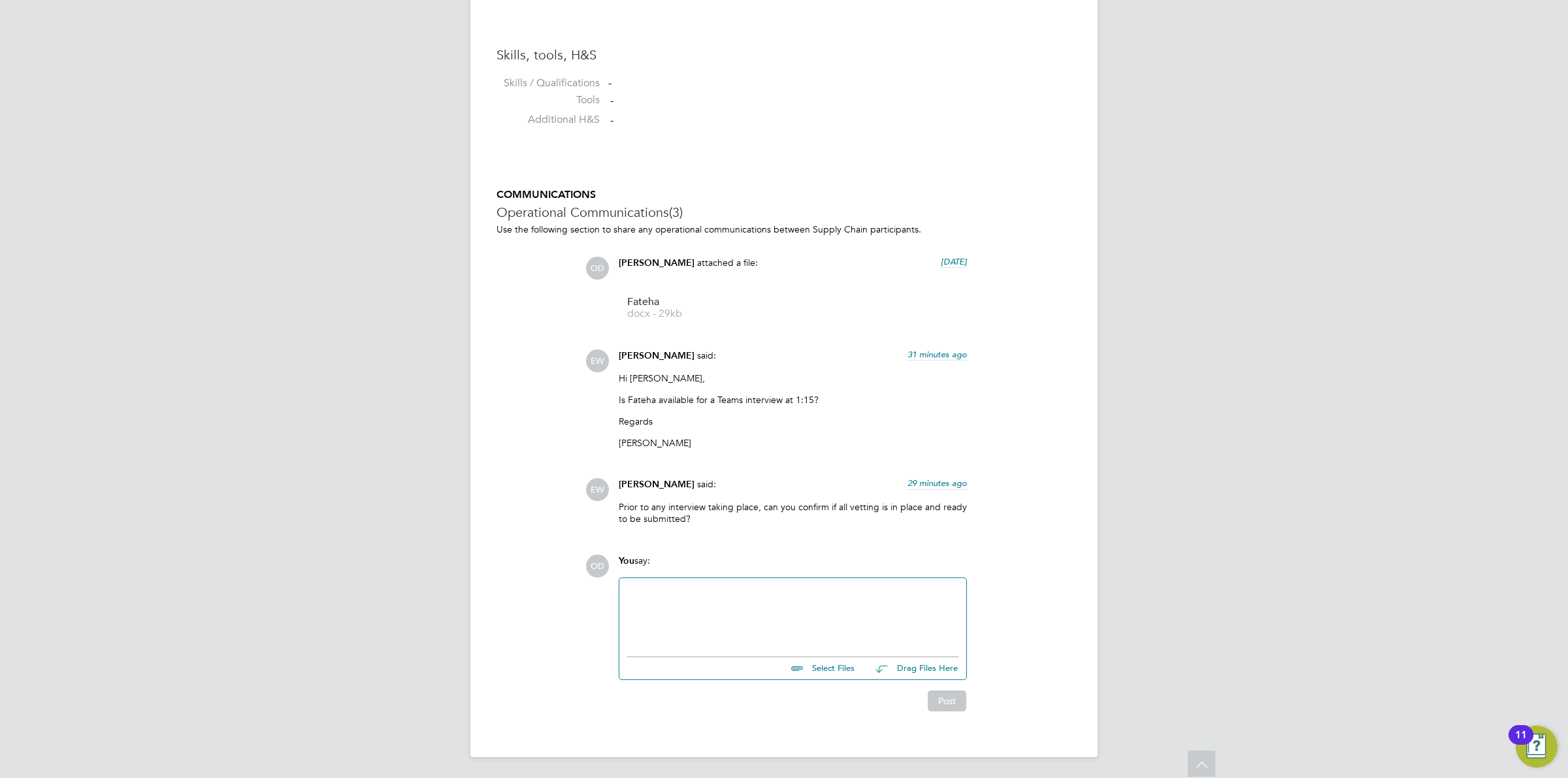
click at [733, 610] on div at bounding box center [792, 615] width 331 height 57
click at [786, 613] on div at bounding box center [792, 616] width 331 height 12
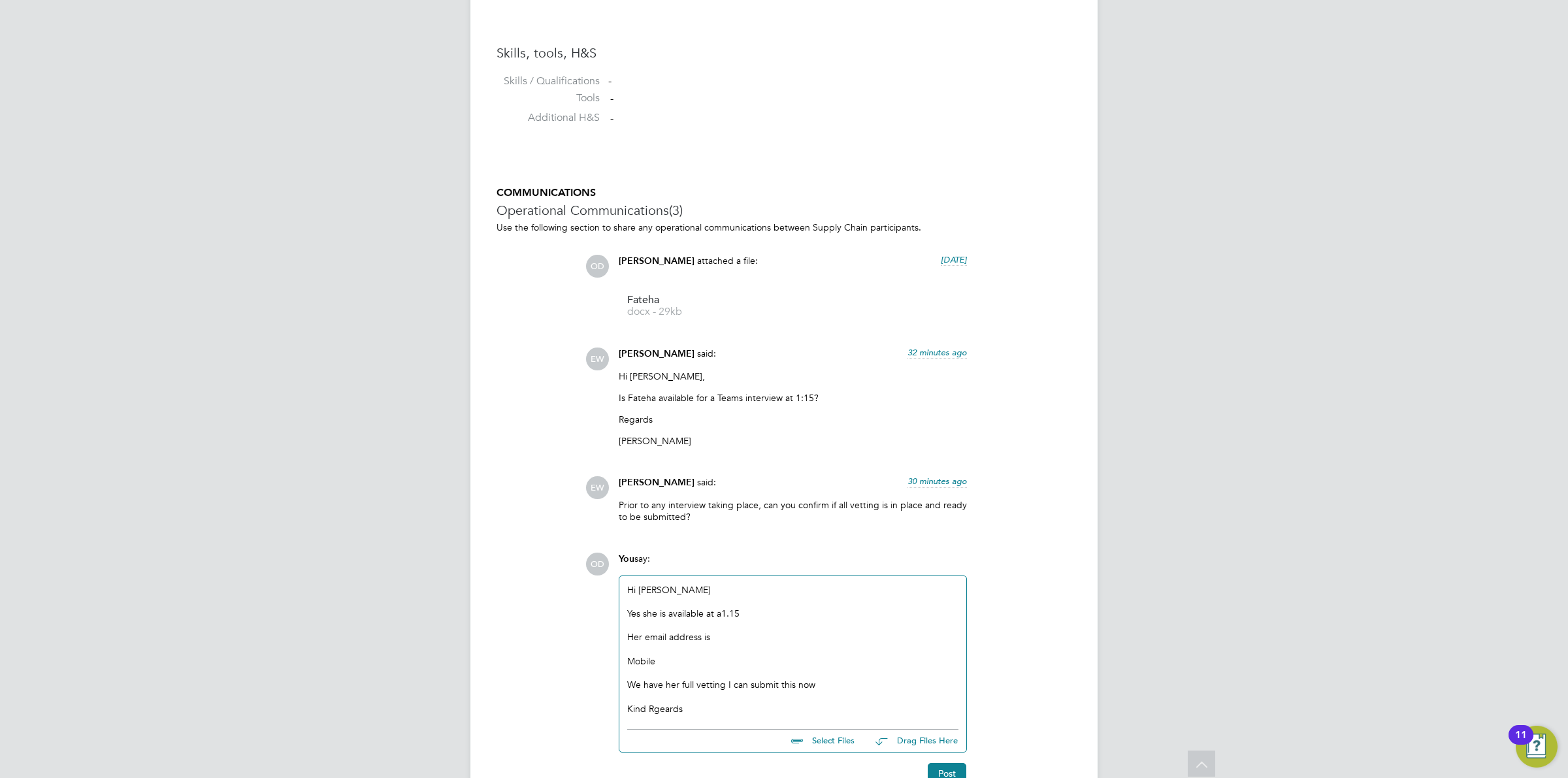
scroll to position [1014, 0]
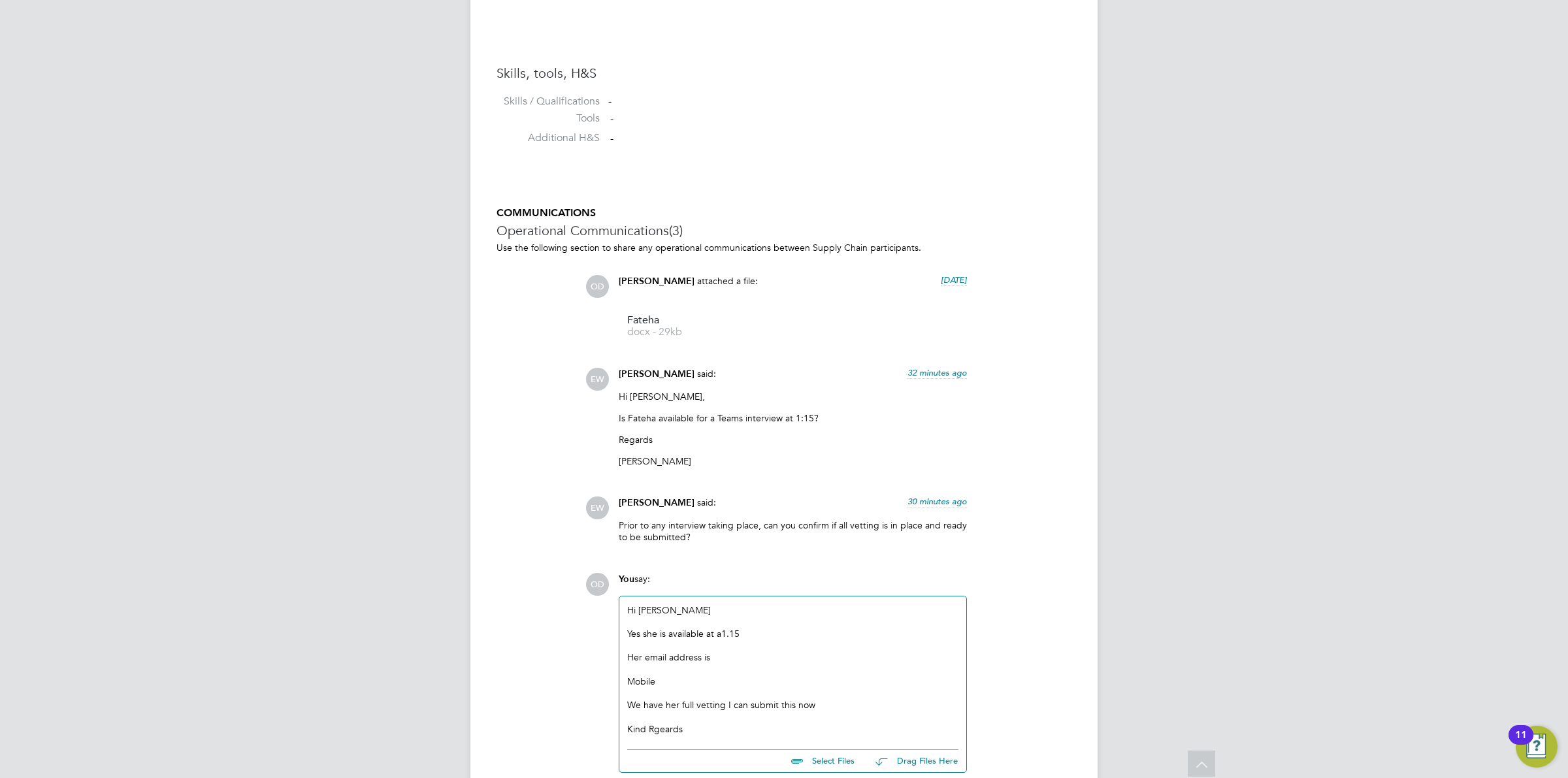
drag, startPoint x: 654, startPoint y: 711, endPoint x: 667, endPoint y: 731, distance: 23.9
click at [764, 664] on div "Her email address is" at bounding box center [792, 658] width 331 height 12
click at [681, 699] on div "Mobile" at bounding box center [792, 693] width 331 height 12
click at [701, 676] on div at bounding box center [792, 670] width 331 height 12
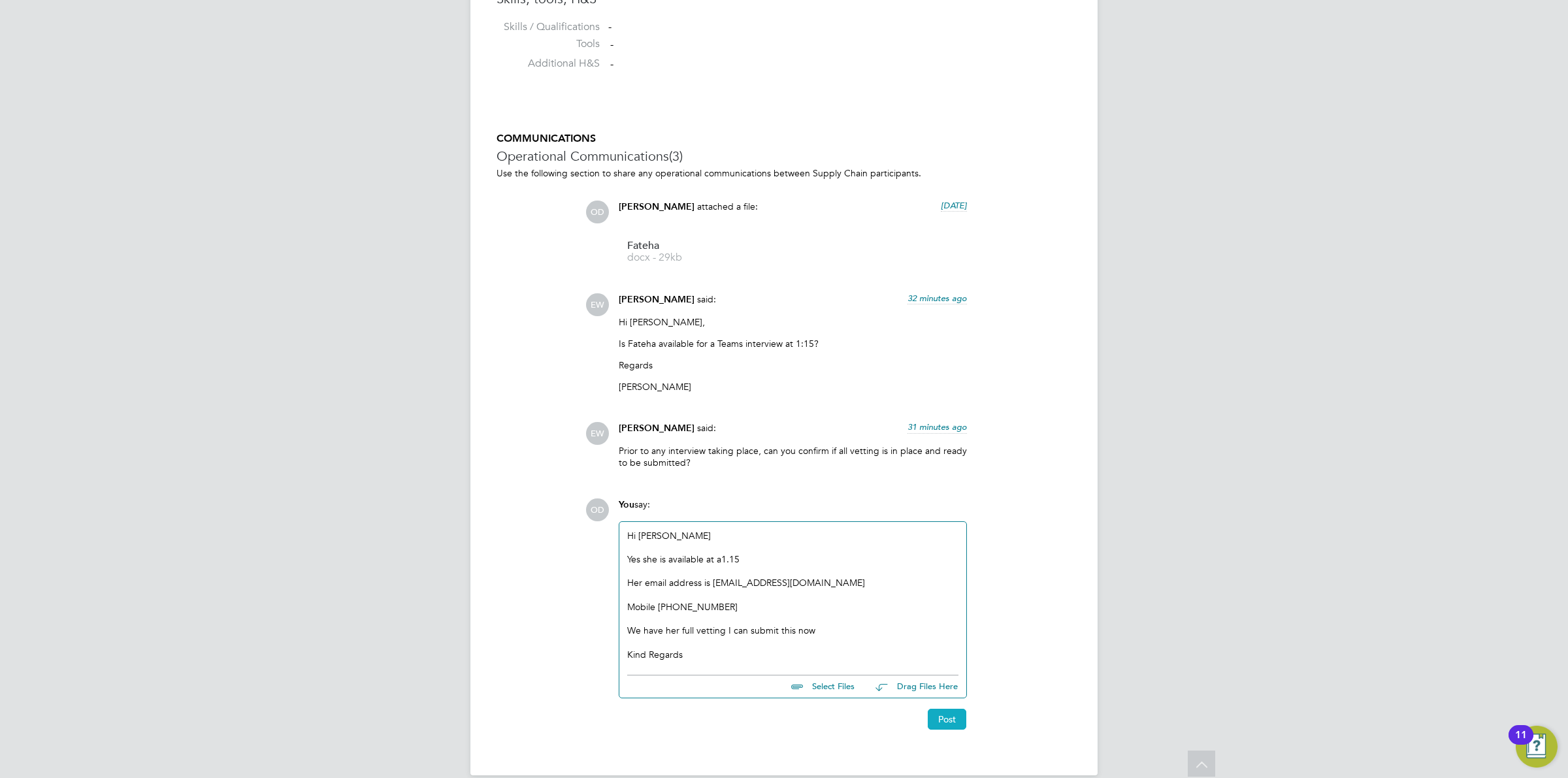
drag, startPoint x: 948, startPoint y: 701, endPoint x: 960, endPoint y: 724, distance: 25.9
click at [960, 724] on button "Post" at bounding box center [947, 718] width 39 height 20
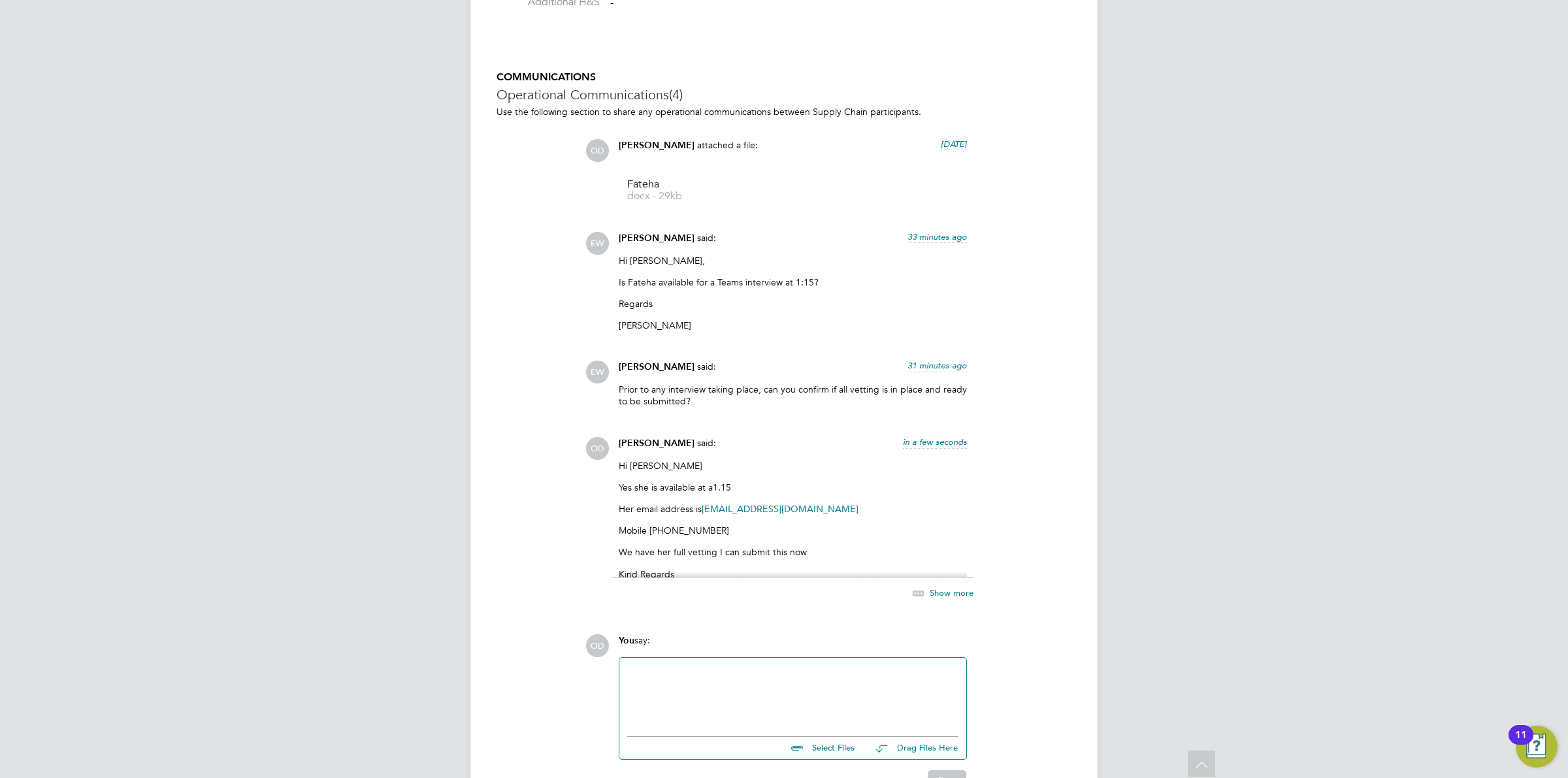
scroll to position [1211, 0]
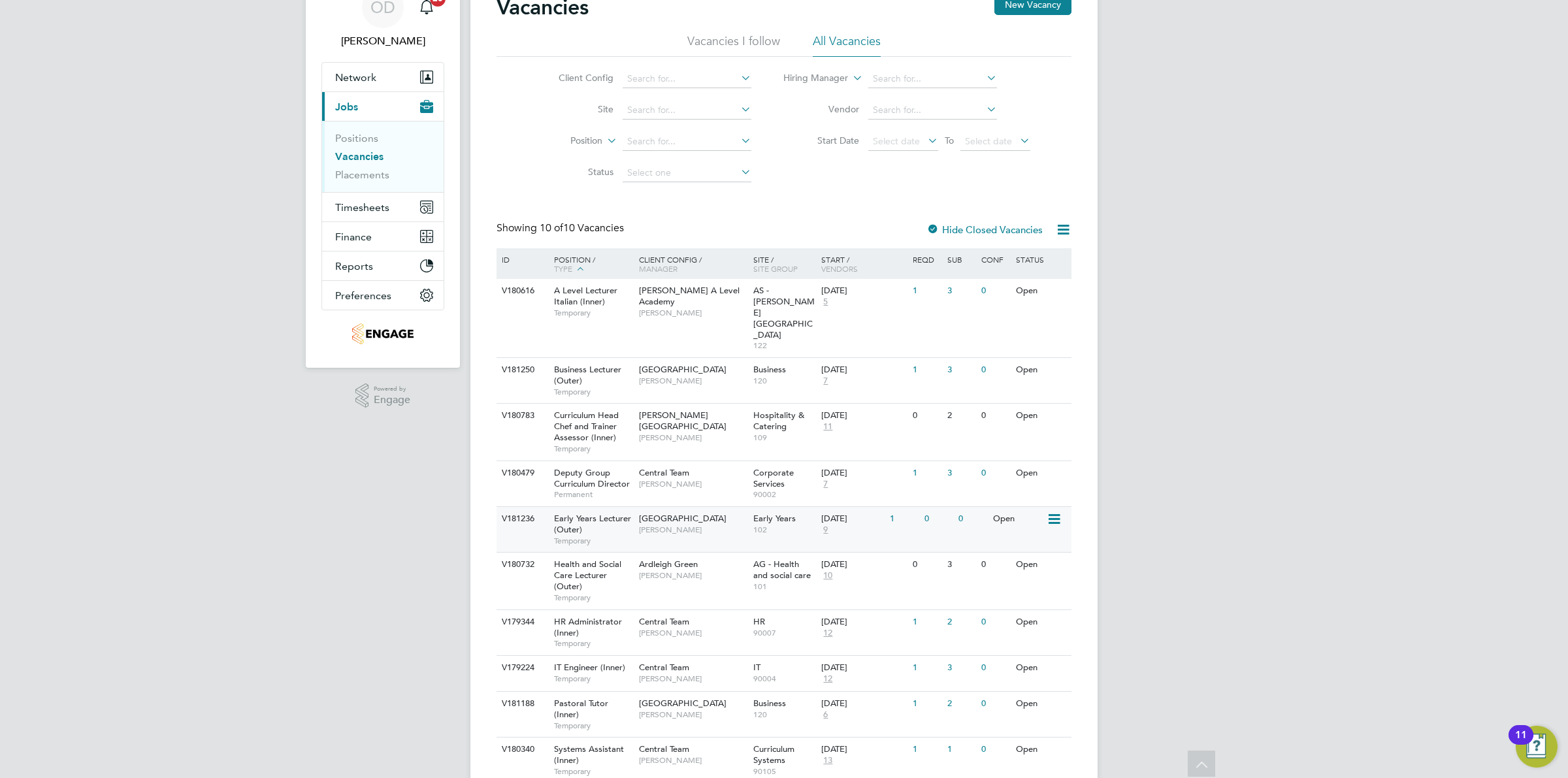
scroll to position [43, 0]
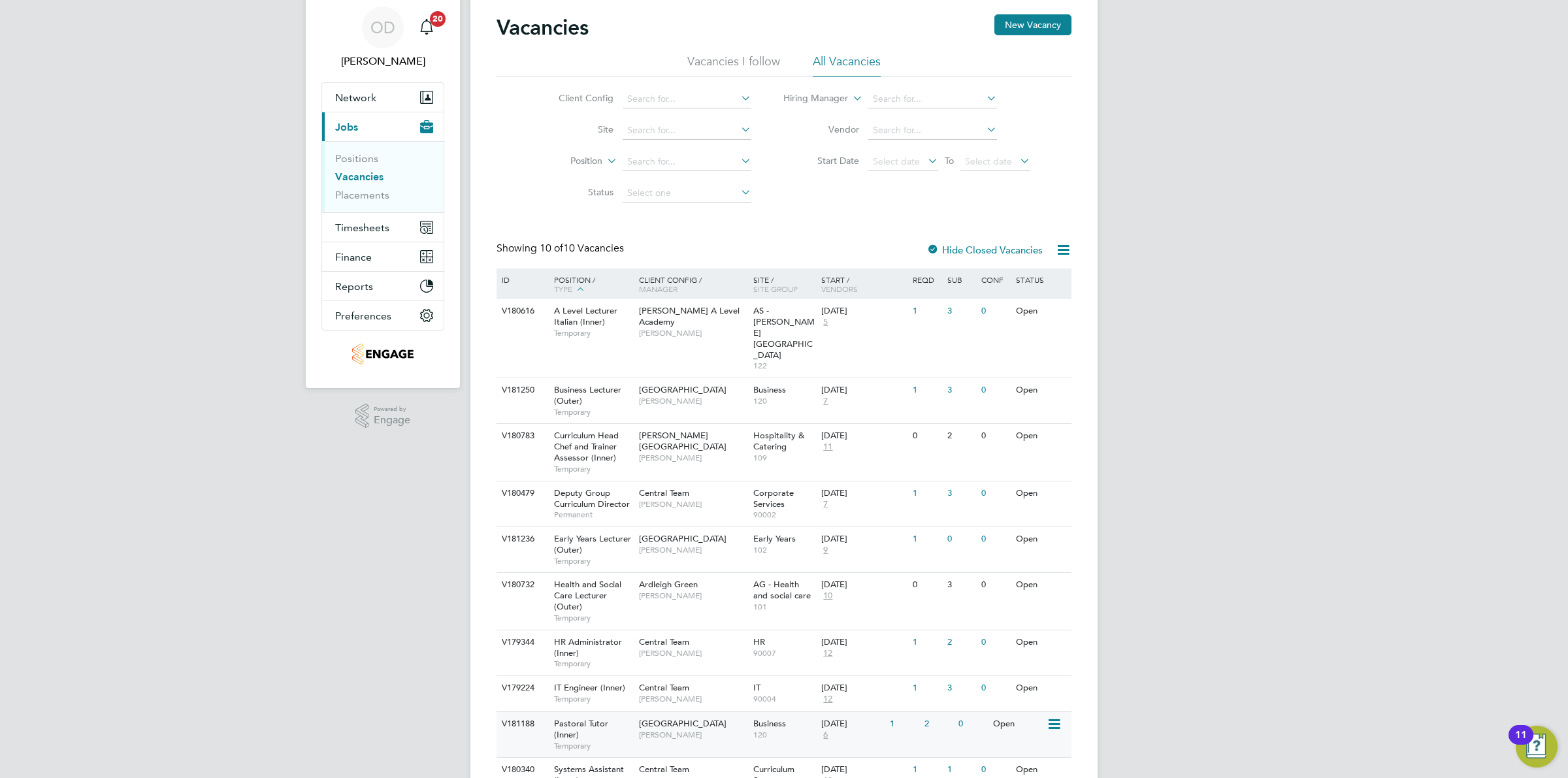
click at [713, 718] on span "[GEOGRAPHIC_DATA]" at bounding box center [683, 723] width 88 height 11
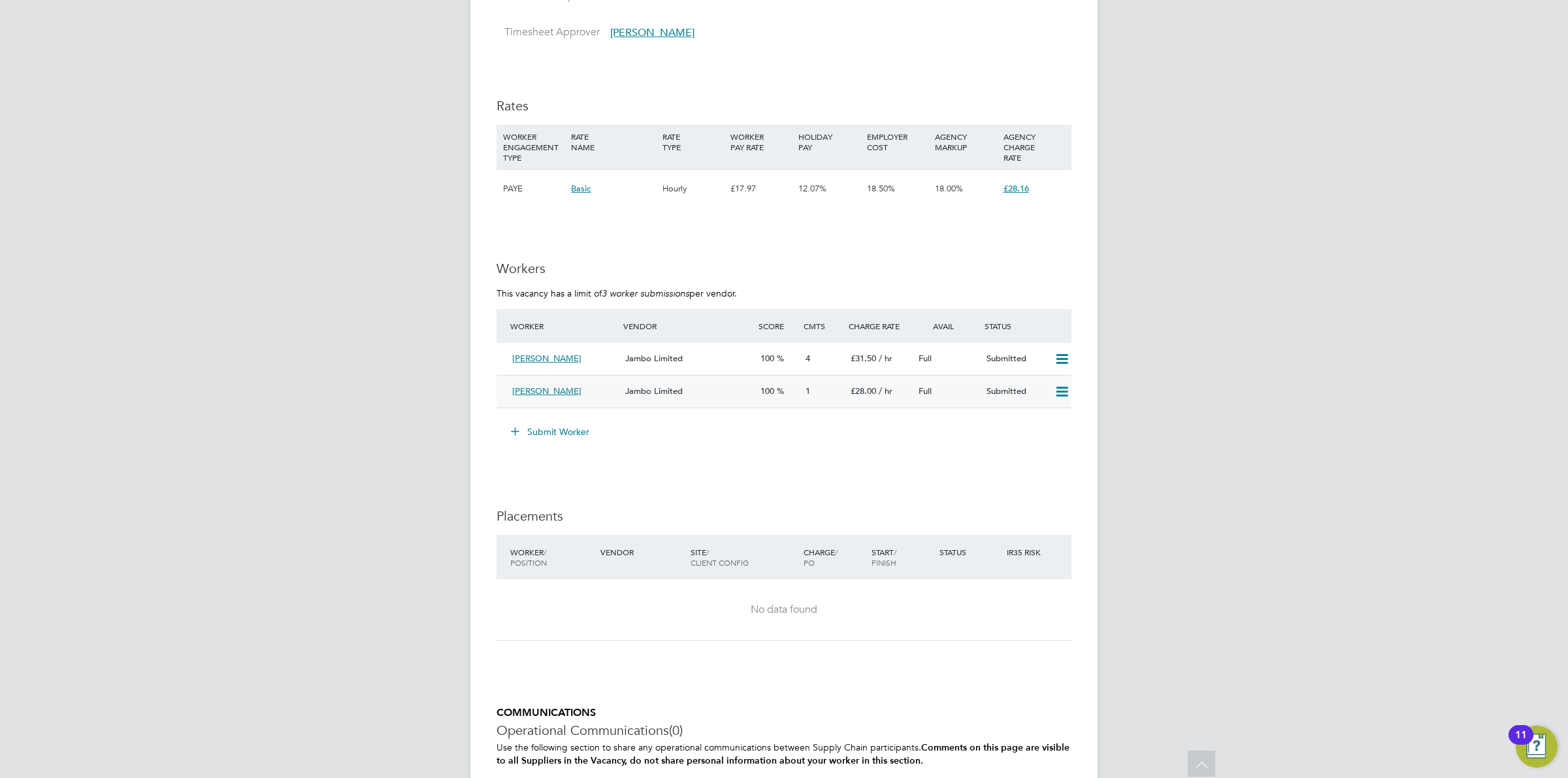
scroll to position [2276, 0]
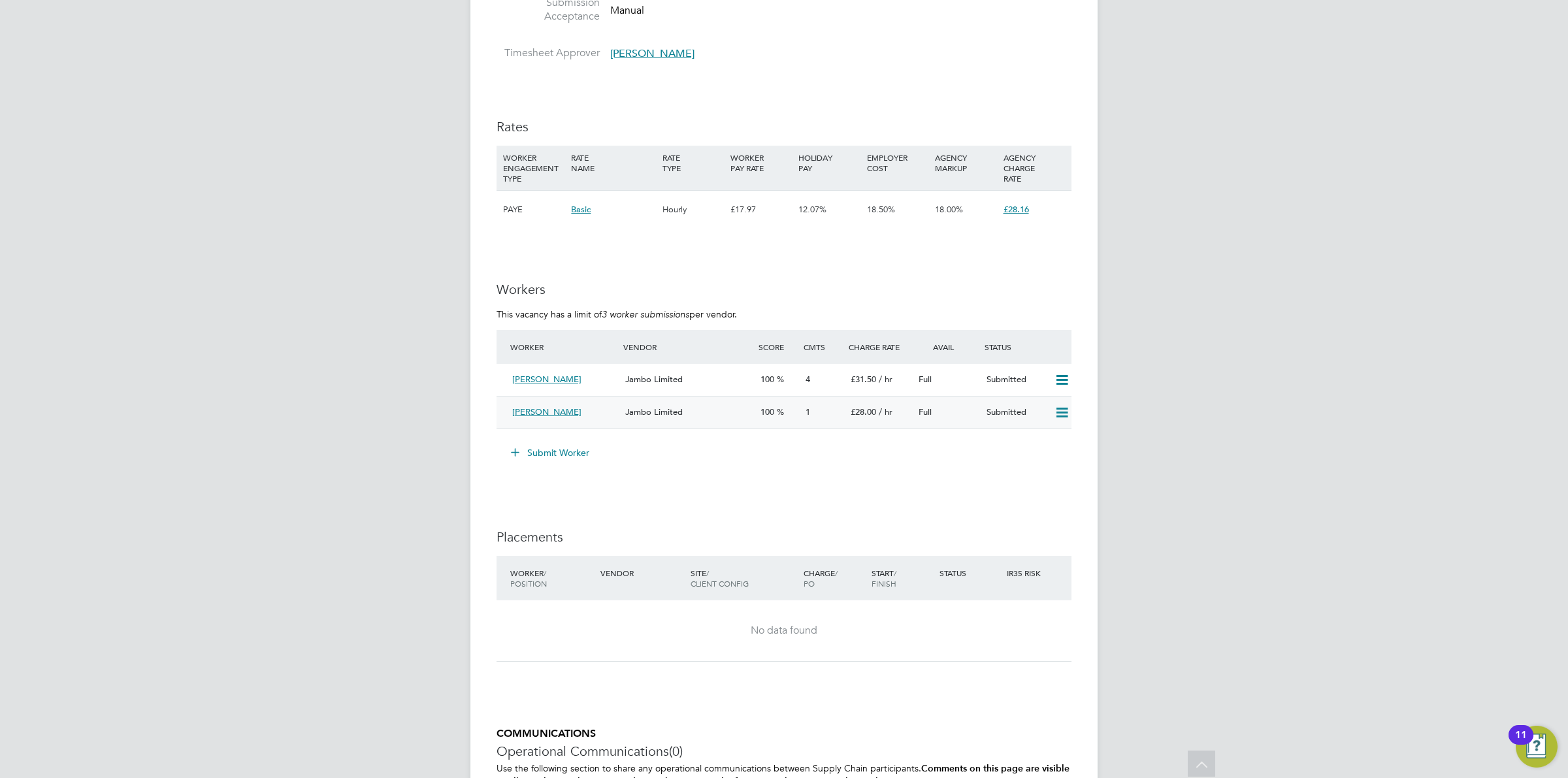
click at [734, 402] on div "Jambo Limited" at bounding box center [687, 413] width 136 height 21
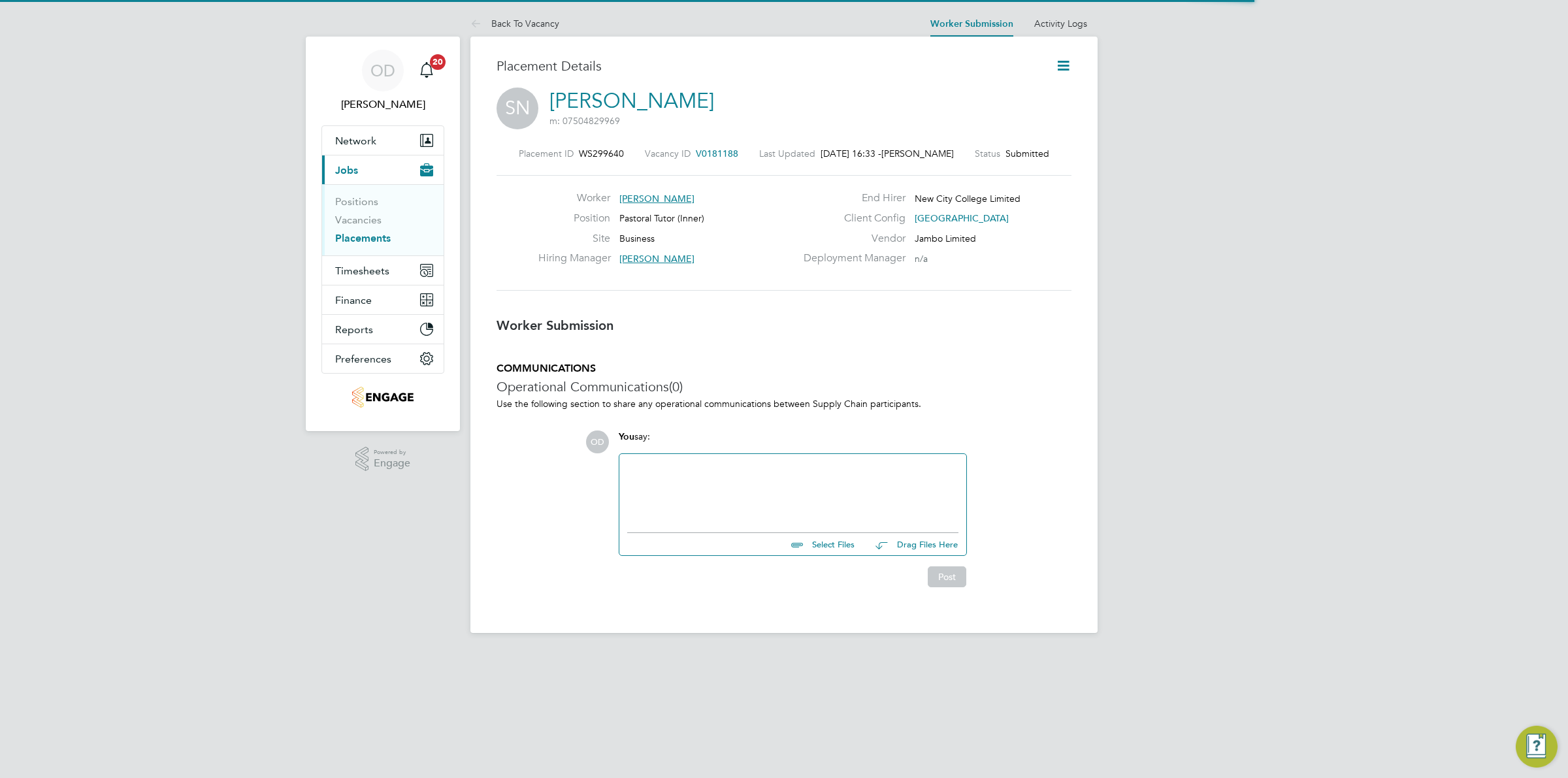
scroll to position [13, 204]
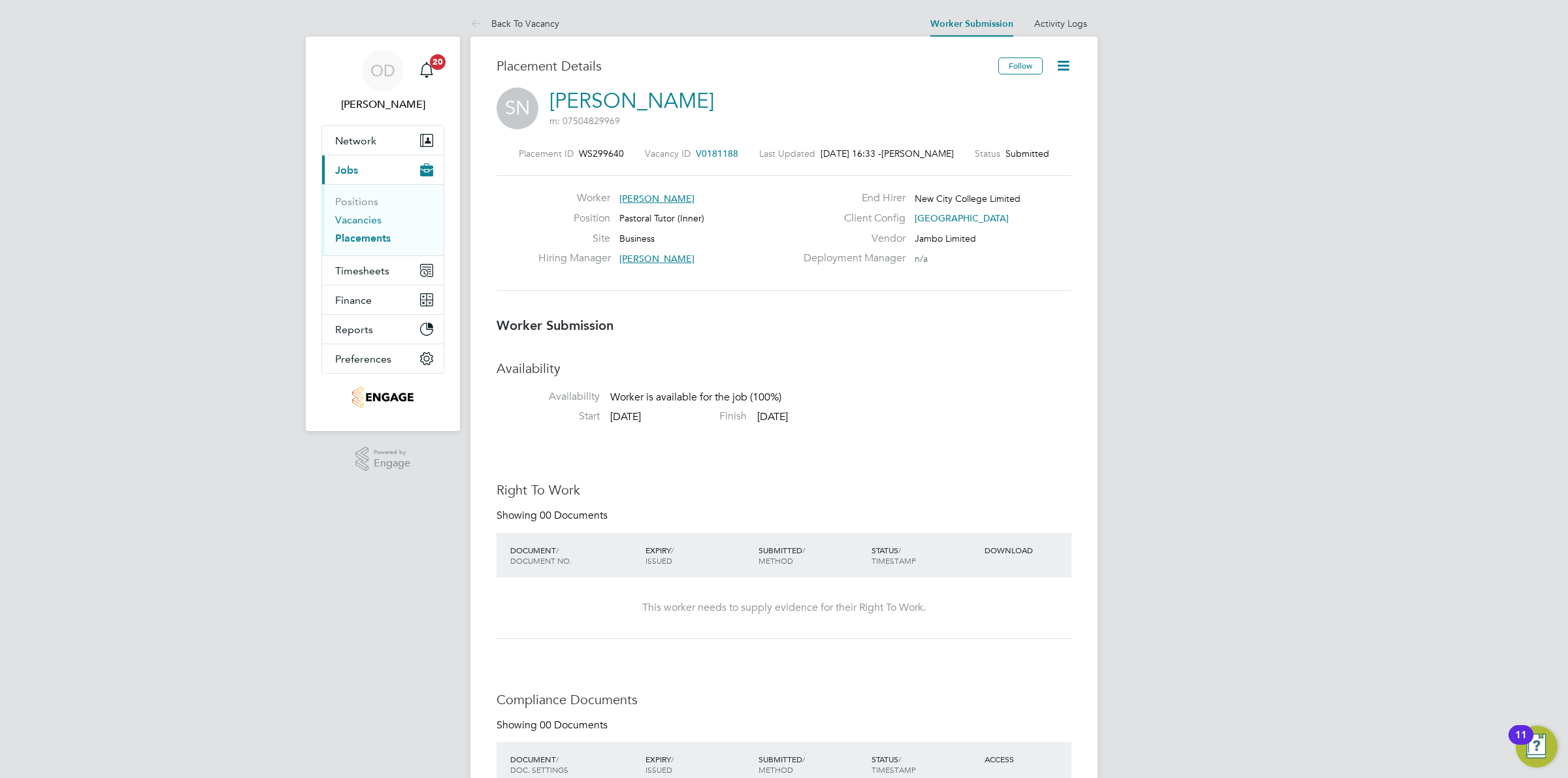
click at [357, 225] on link "Vacancies" at bounding box center [358, 220] width 47 height 13
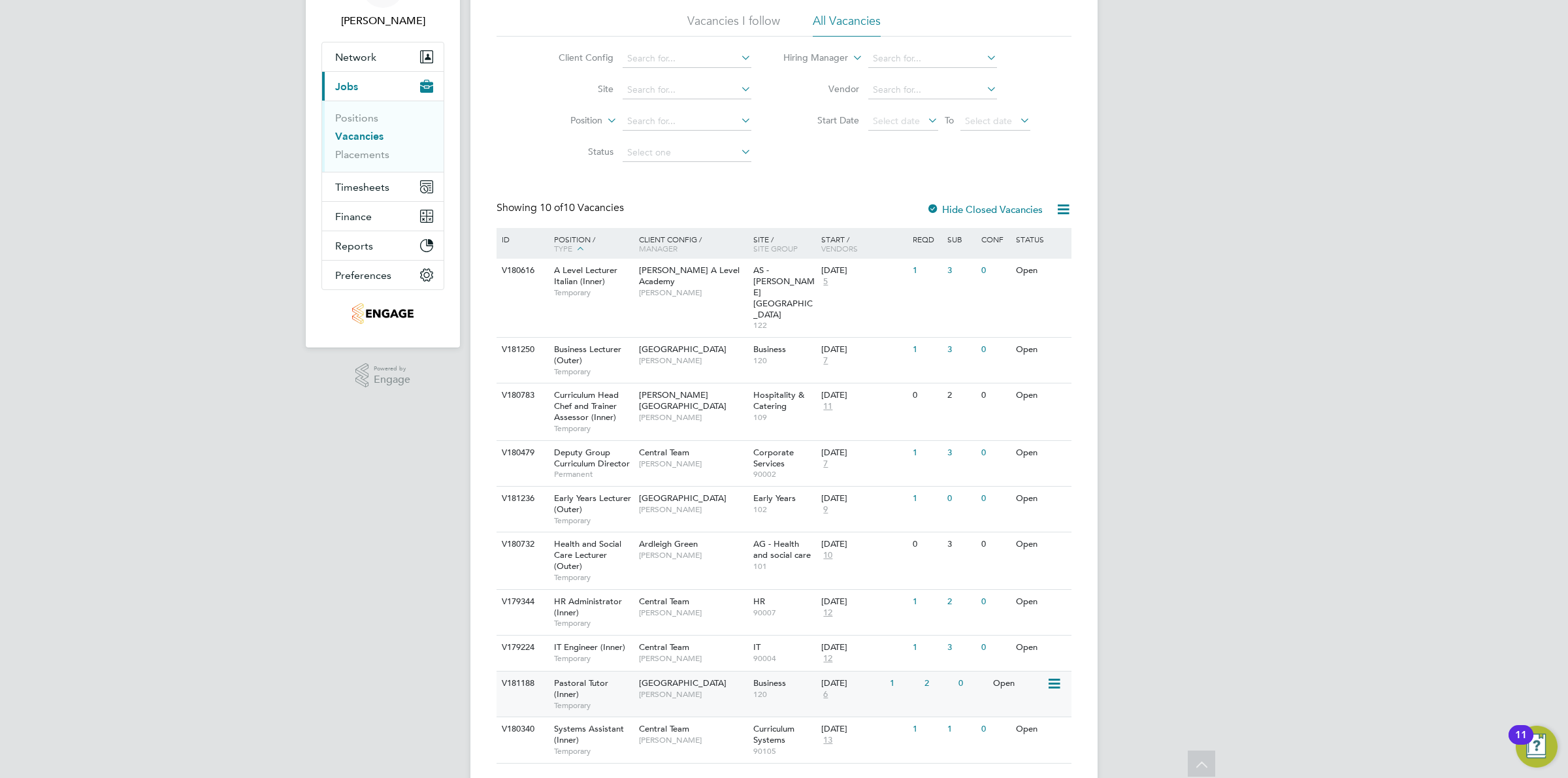
click at [746, 672] on div "Tower Hamlets Campus Emma Wood" at bounding box center [693, 688] width 114 height 34
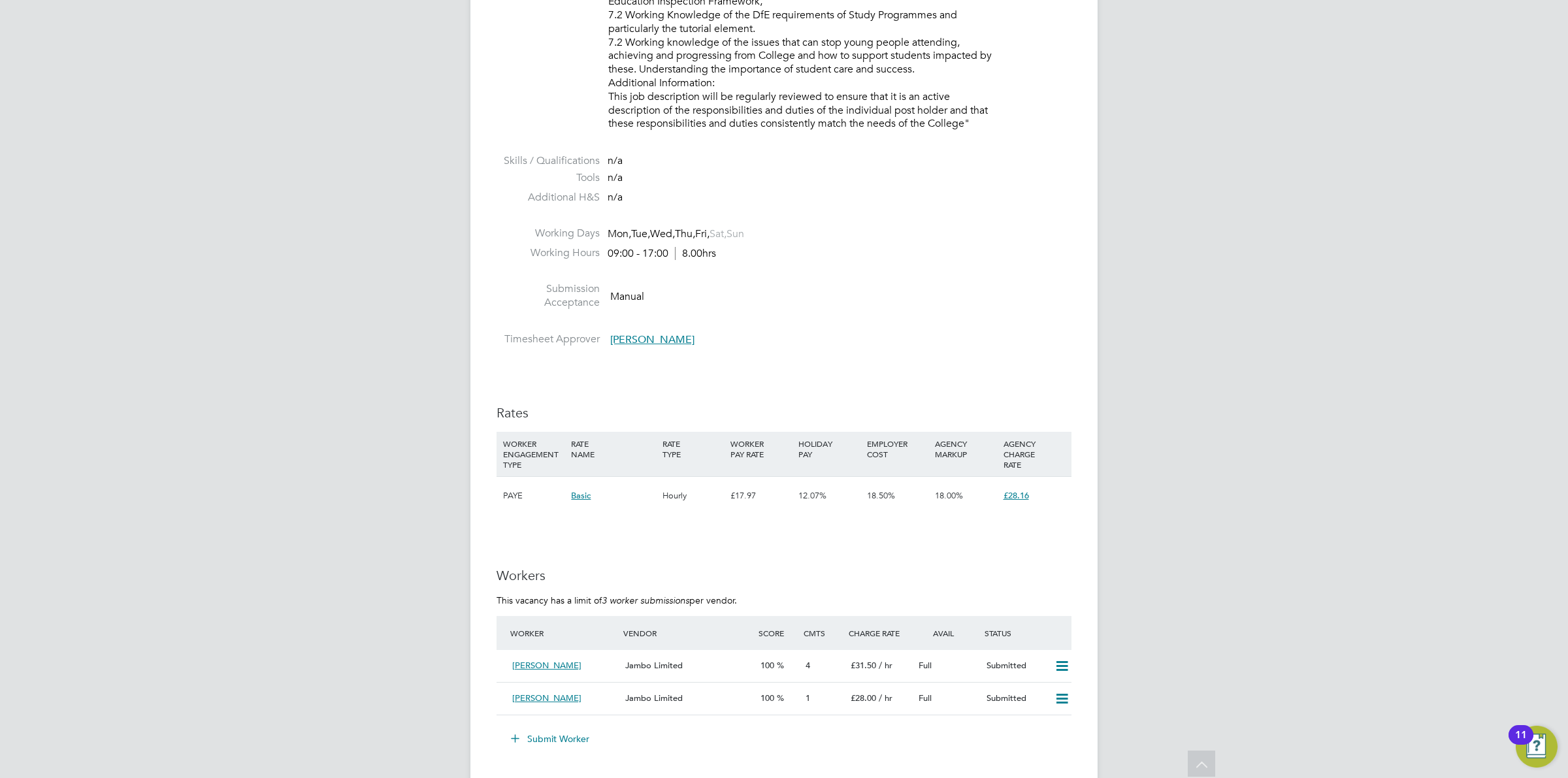
scroll to position [2011, 0]
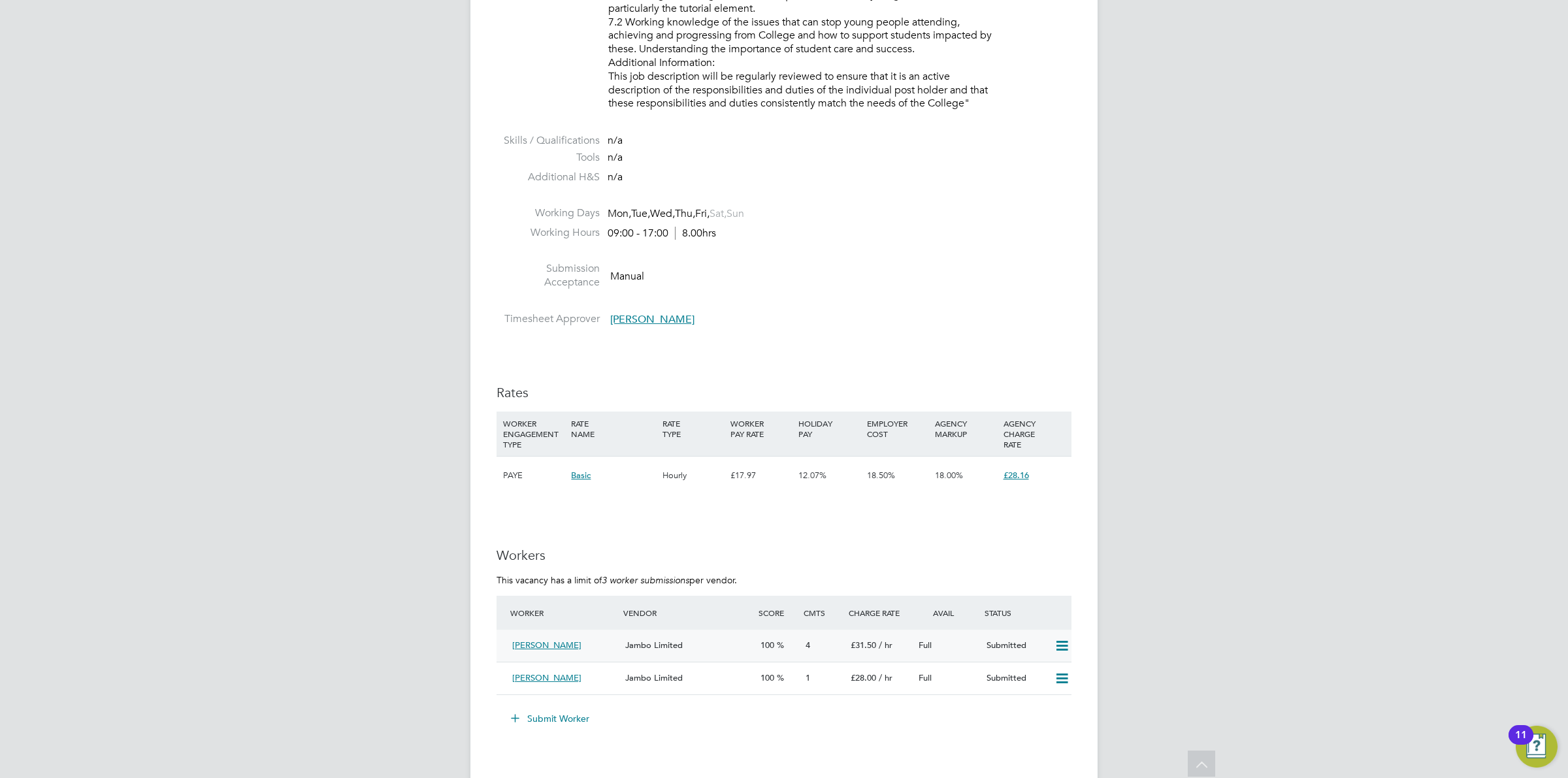
click at [683, 639] on div "Jambo Limited" at bounding box center [687, 646] width 136 height 21
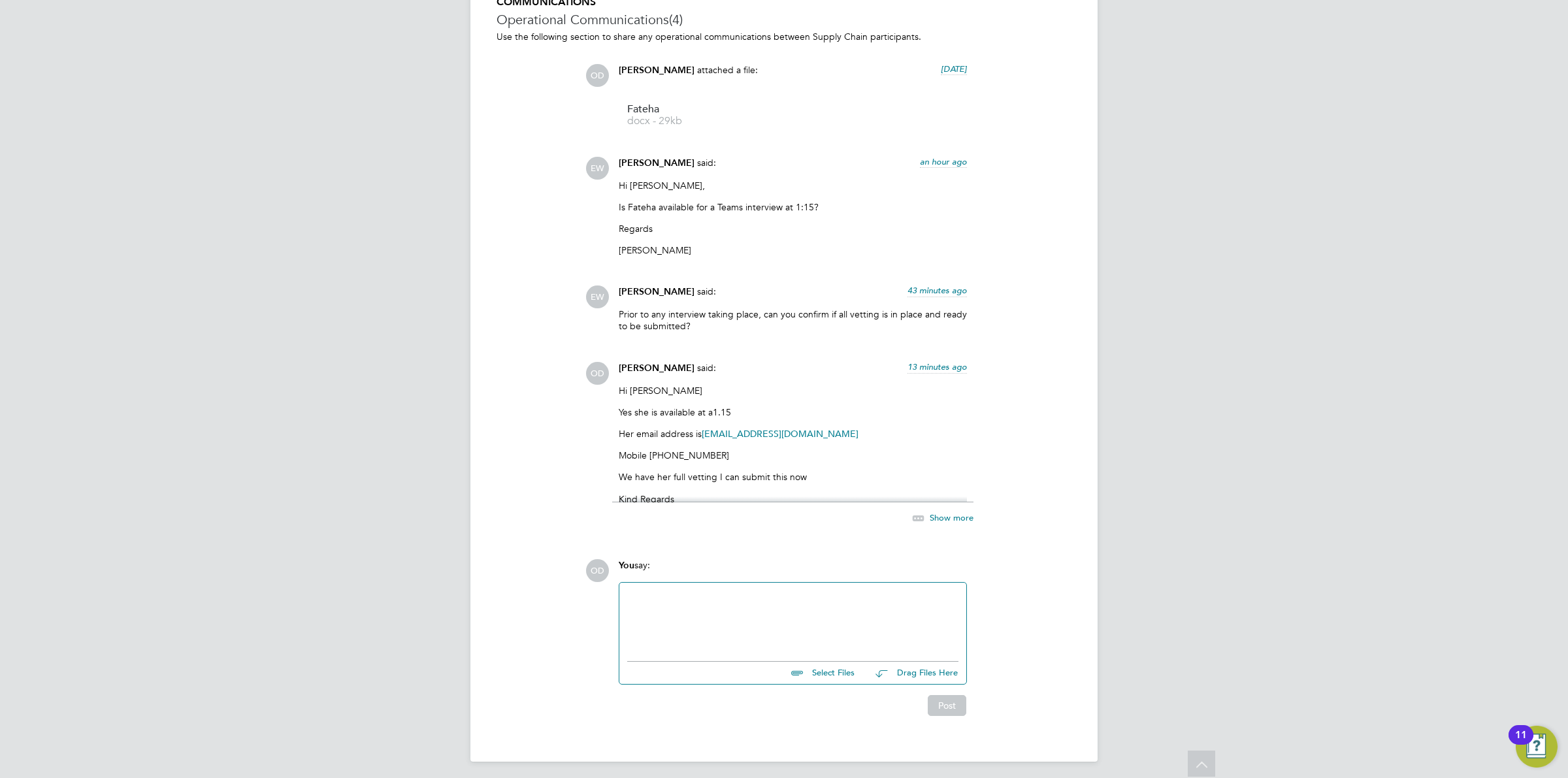
scroll to position [1232, 0]
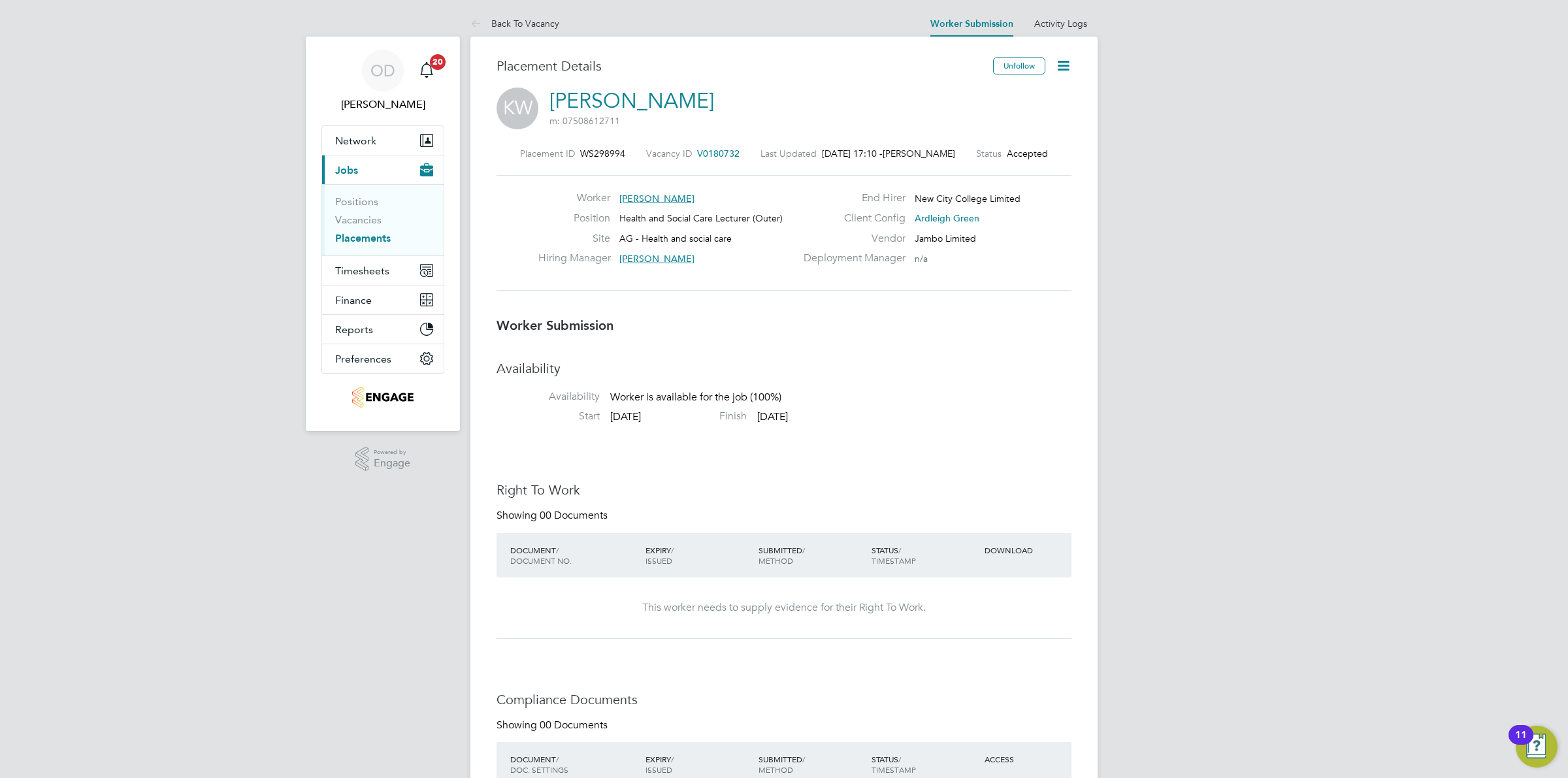
click at [1063, 62] on icon at bounding box center [1063, 65] width 17 height 17
click at [971, 161] on li "Confirm" at bounding box center [1008, 159] width 121 height 19
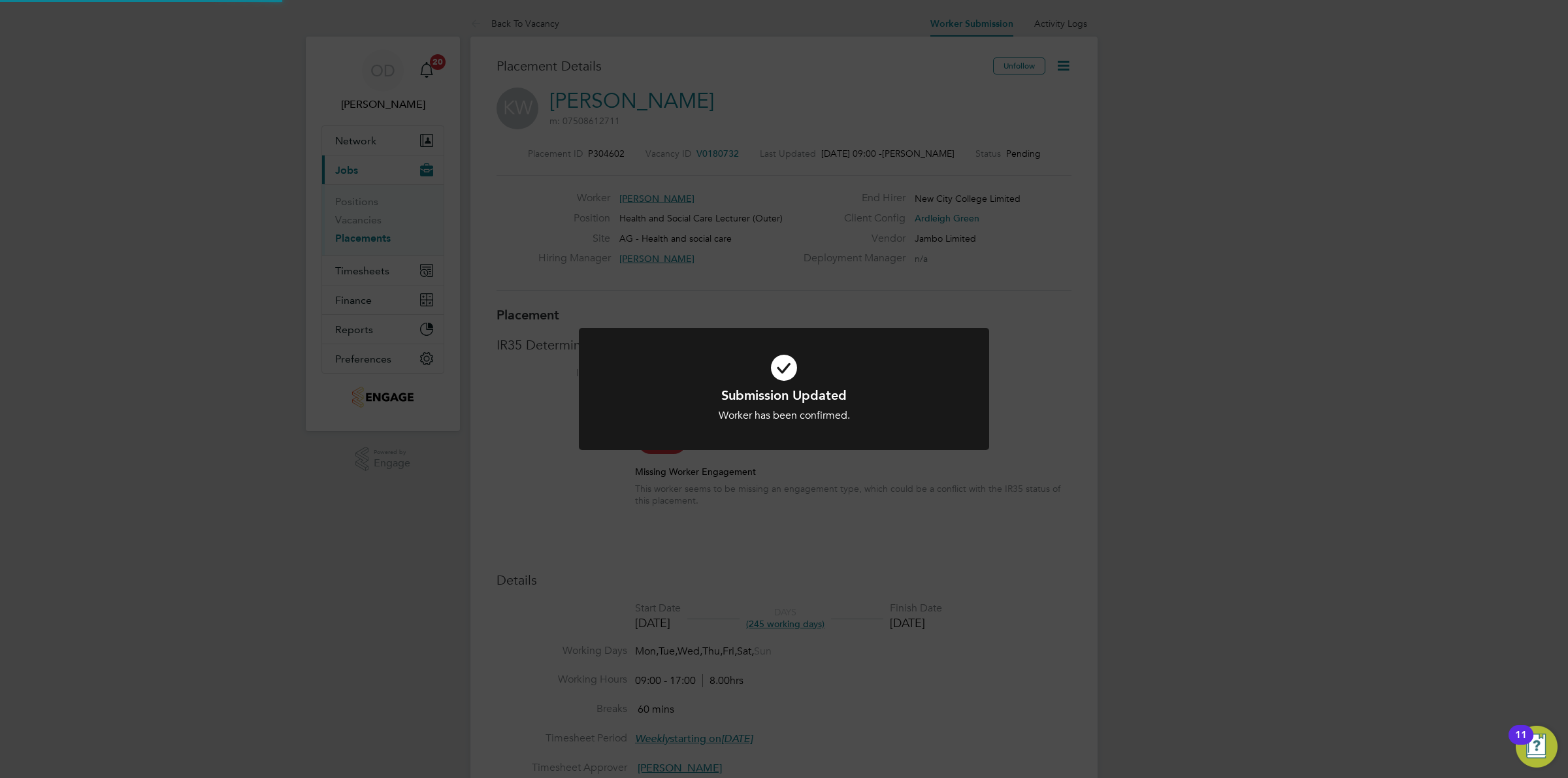
scroll to position [13, 96]
